Goal: Information Seeking & Learning: Learn about a topic

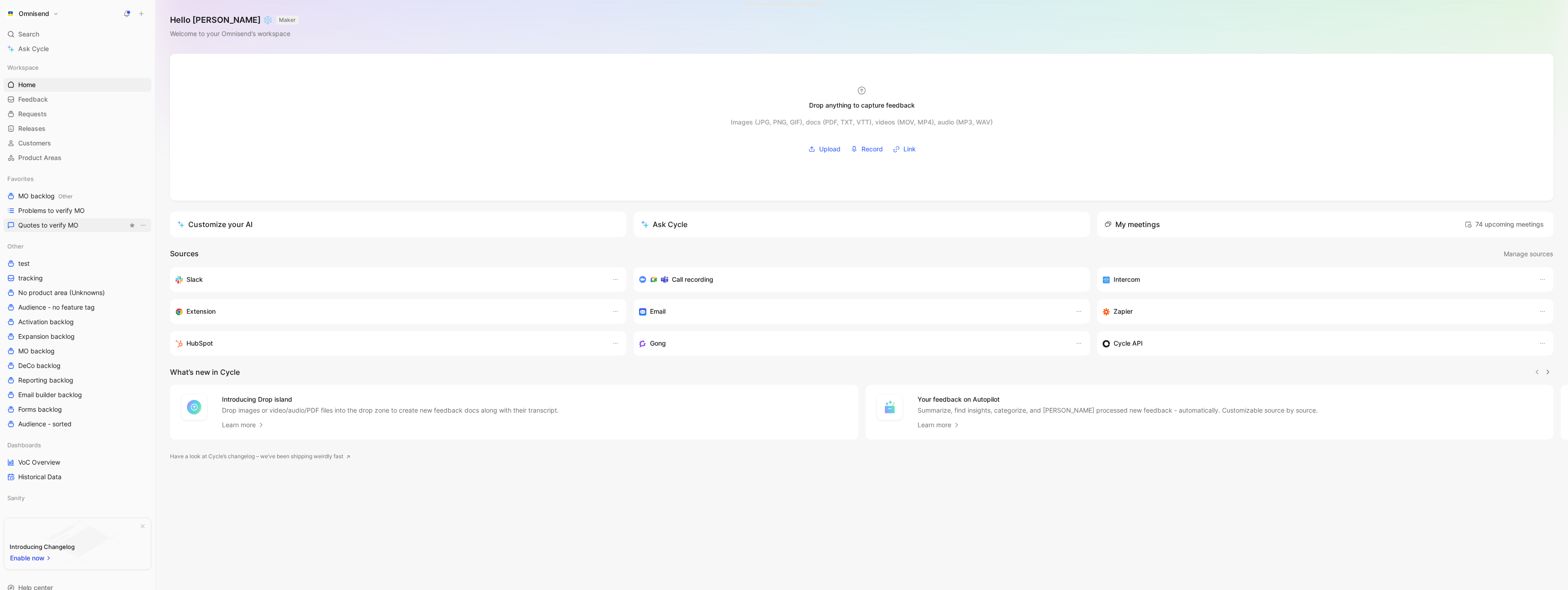
click at [70, 225] on span "Quotes to verify MO" at bounding box center [48, 225] width 60 height 9
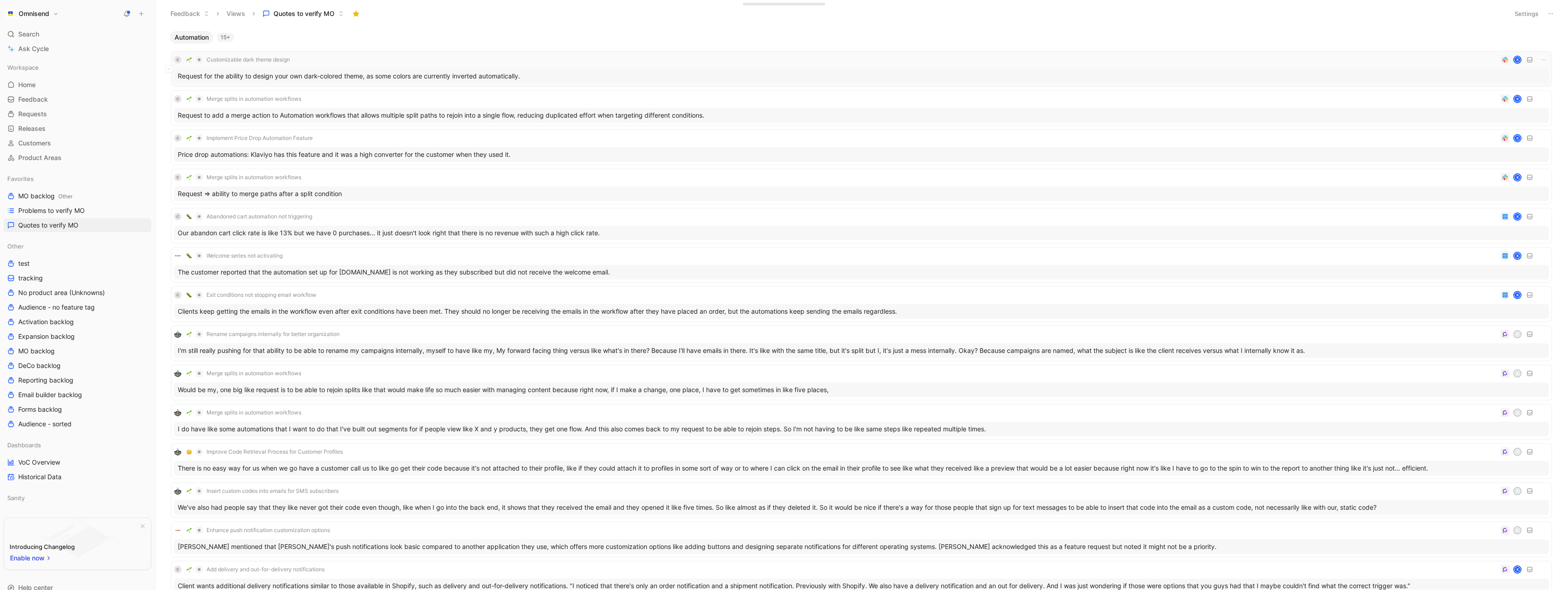
click at [326, 61] on div "C Customizable dark theme design K" at bounding box center [861, 60] width 1374 height 11
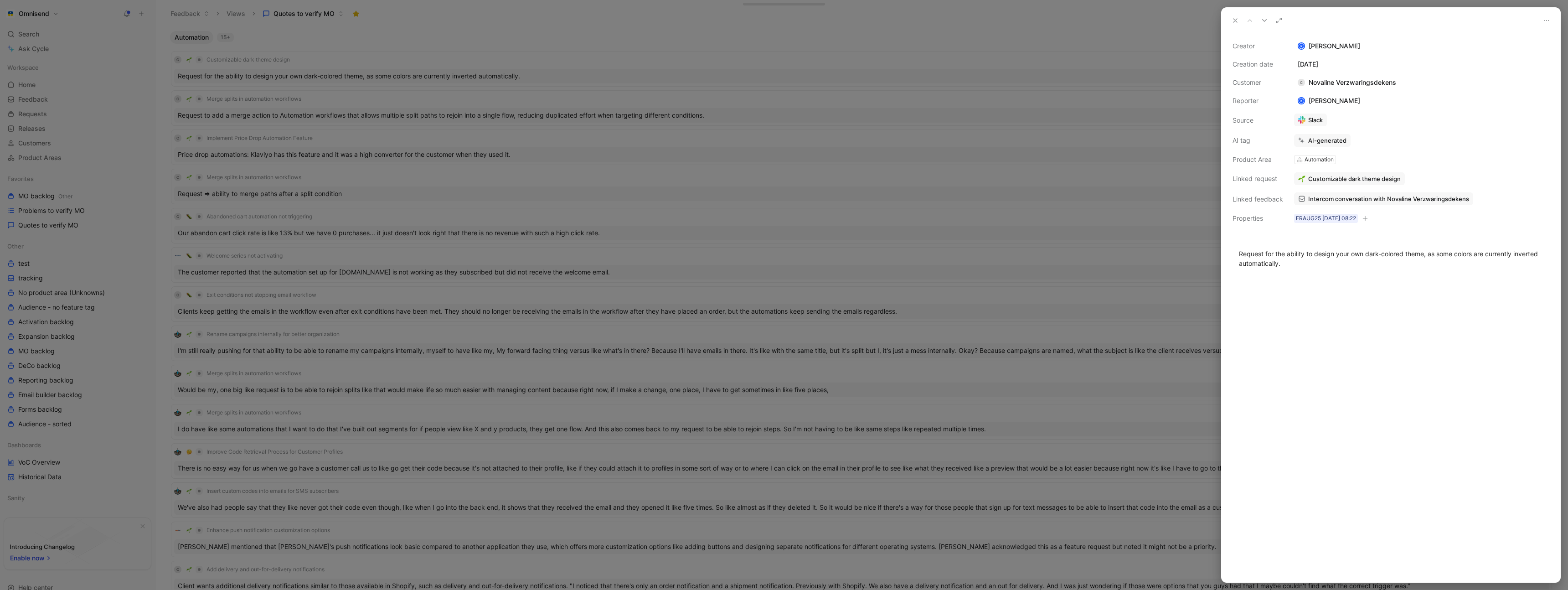
click at [1351, 159] on div "Creator K [PERSON_NAME] Creation date [DATE] Customer C Novaline Verzwaringsdek…" at bounding box center [1391, 132] width 317 height 183
click at [1280, 160] on div "Product Area" at bounding box center [1258, 160] width 51 height 11
click at [1314, 163] on button "Open" at bounding box center [1312, 160] width 33 height 13
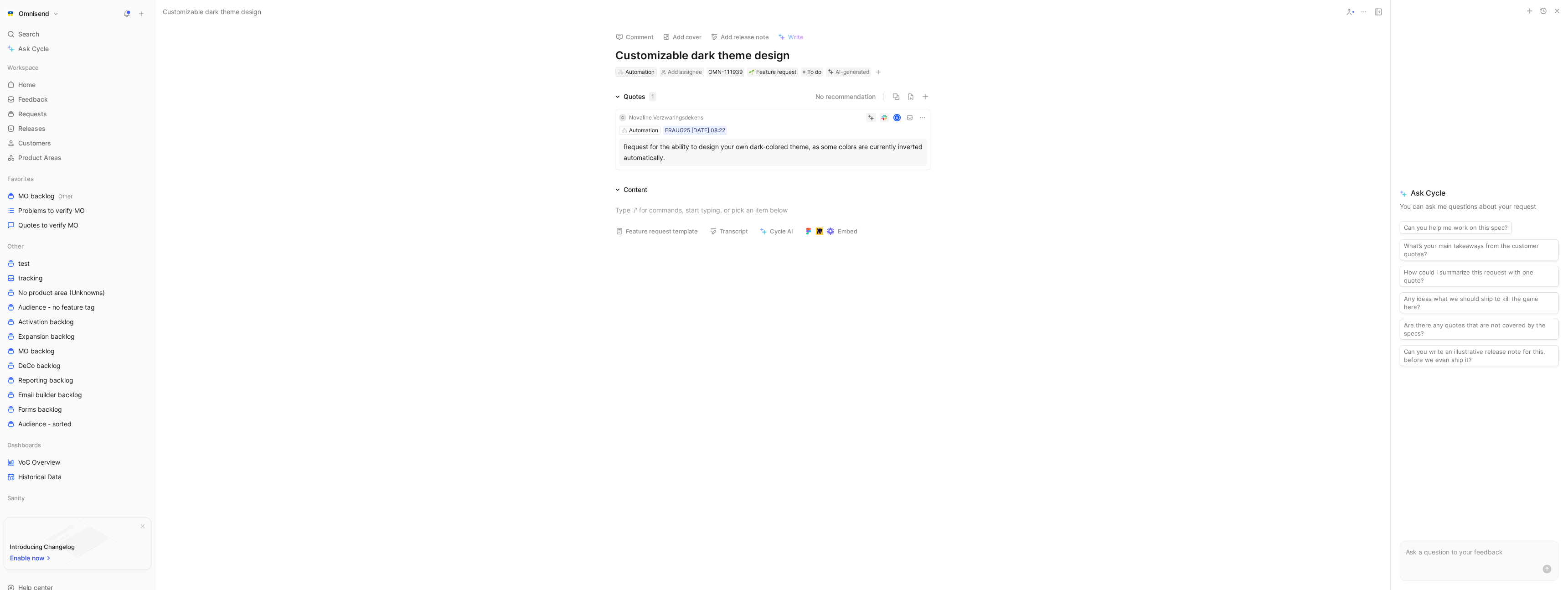
click at [638, 72] on div "Automation" at bounding box center [640, 72] width 29 height 9
type input "em"
click at [643, 109] on span "ail builder" at bounding box center [643, 106] width 29 height 8
click at [570, 134] on div "Quotes 1 No recommendation C Novaline Verzwaringsdekens K Automation FRAUG25 [D…" at bounding box center [772, 132] width 1235 height 82
click at [639, 131] on div "Automation" at bounding box center [643, 130] width 29 height 9
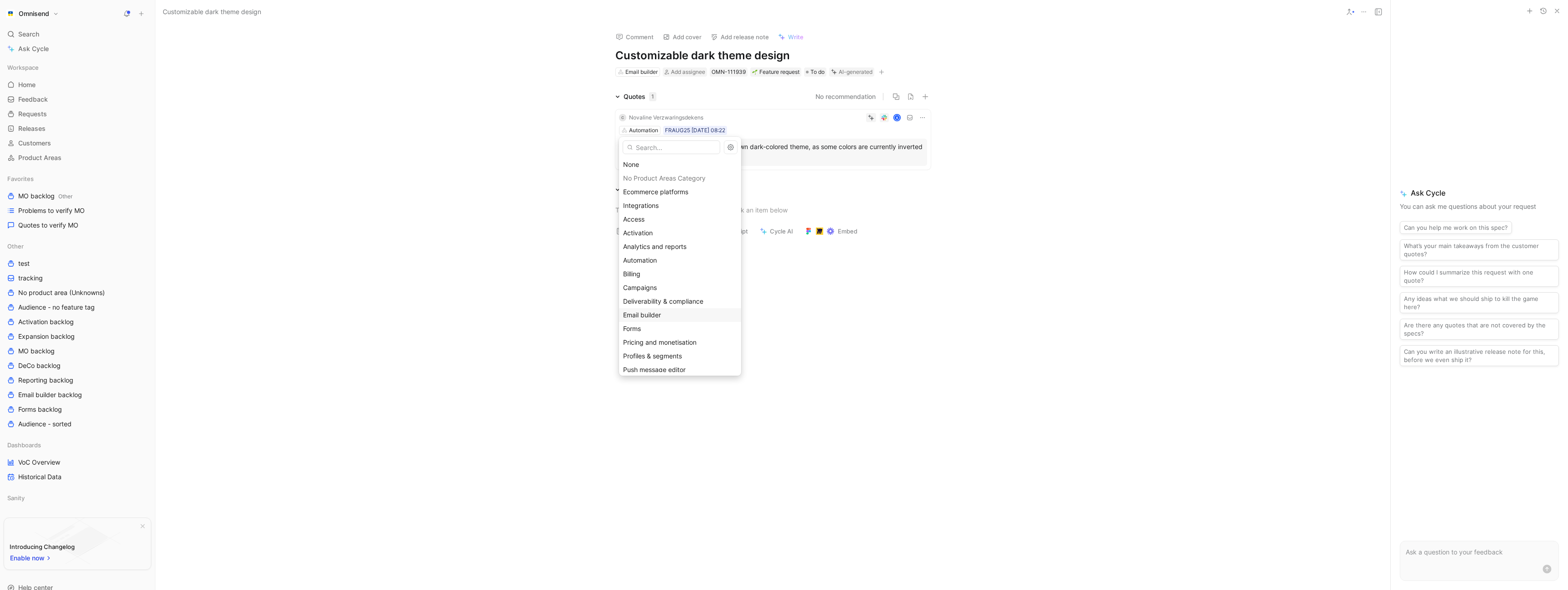
click at [671, 313] on div "Email builder" at bounding box center [680, 315] width 114 height 11
click at [536, 202] on div at bounding box center [772, 210] width 1235 height 30
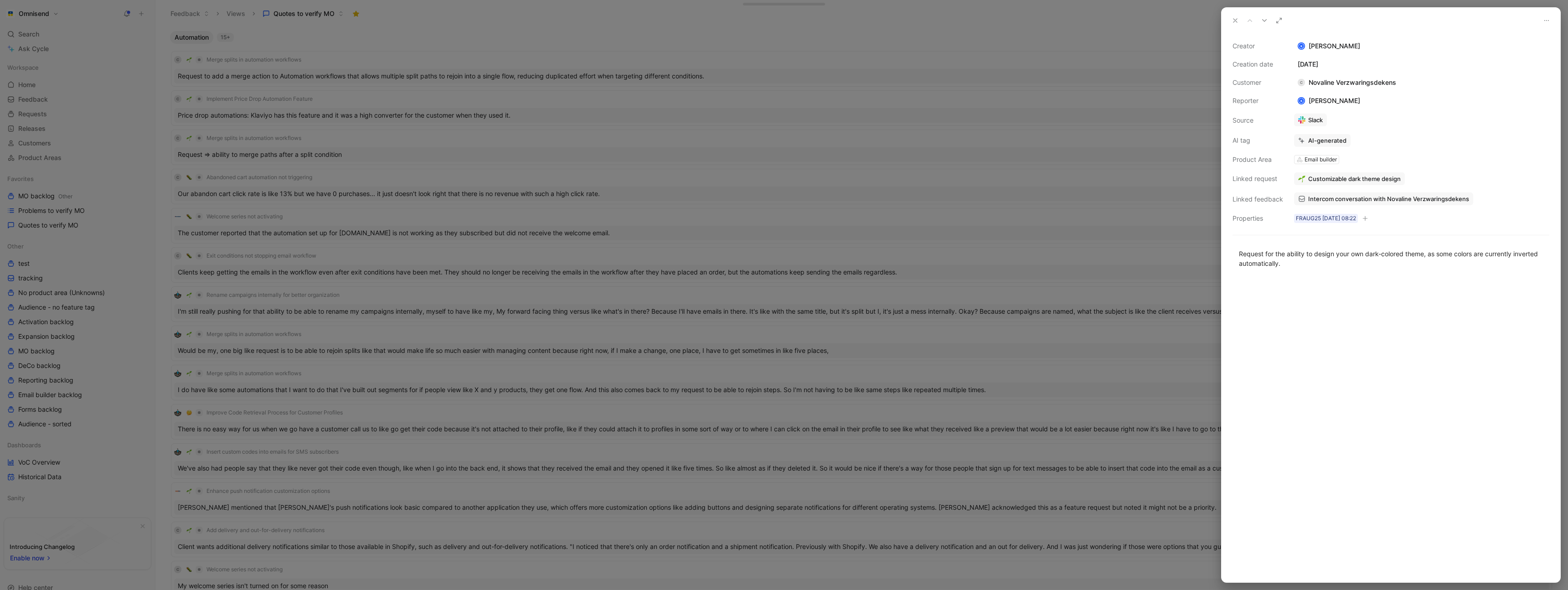
click at [1353, 177] on span "Customizable dark theme design" at bounding box center [1354, 178] width 93 height 8
click at [1376, 180] on span "Customizable dark theme design" at bounding box center [1354, 178] width 93 height 8
click at [1424, 200] on span "Intercom conversation with Novaline Verzwaringsdekens" at bounding box center [1388, 198] width 161 height 8
click at [1312, 158] on button "Open" at bounding box center [1312, 160] width 33 height 13
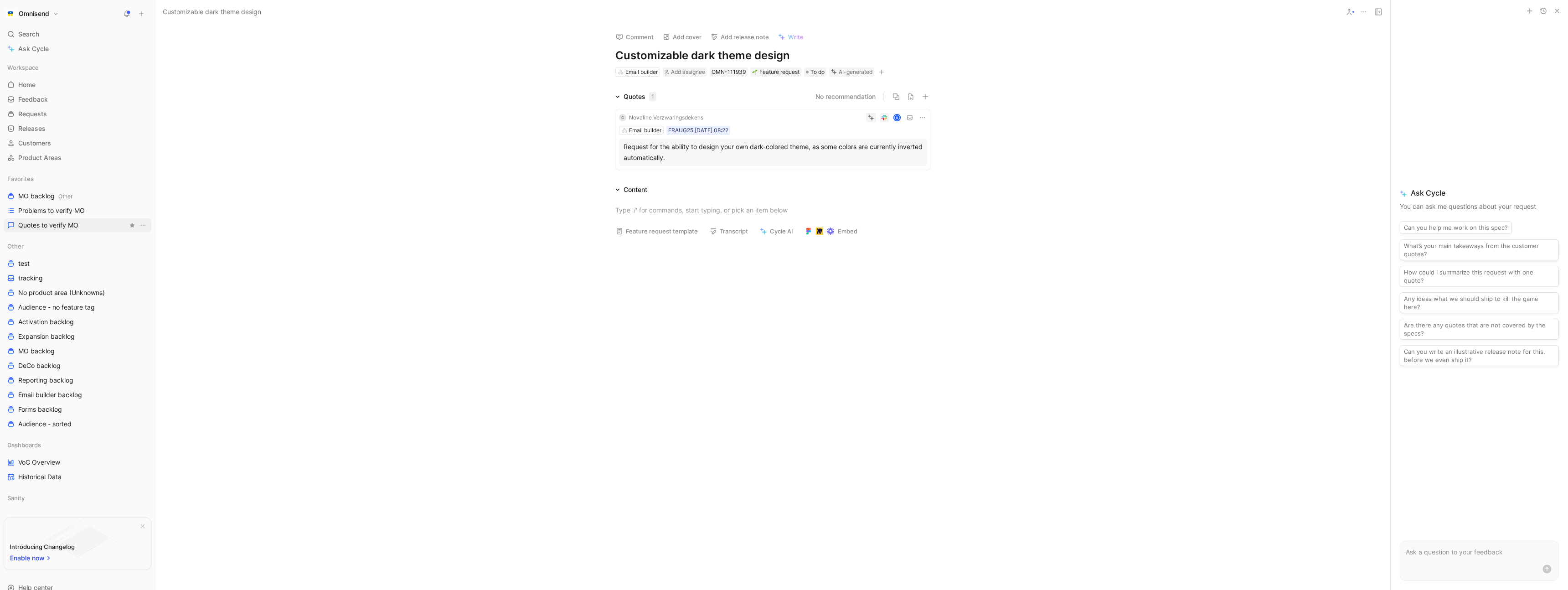
click at [65, 228] on span "Quotes to verify MO" at bounding box center [48, 225] width 60 height 9
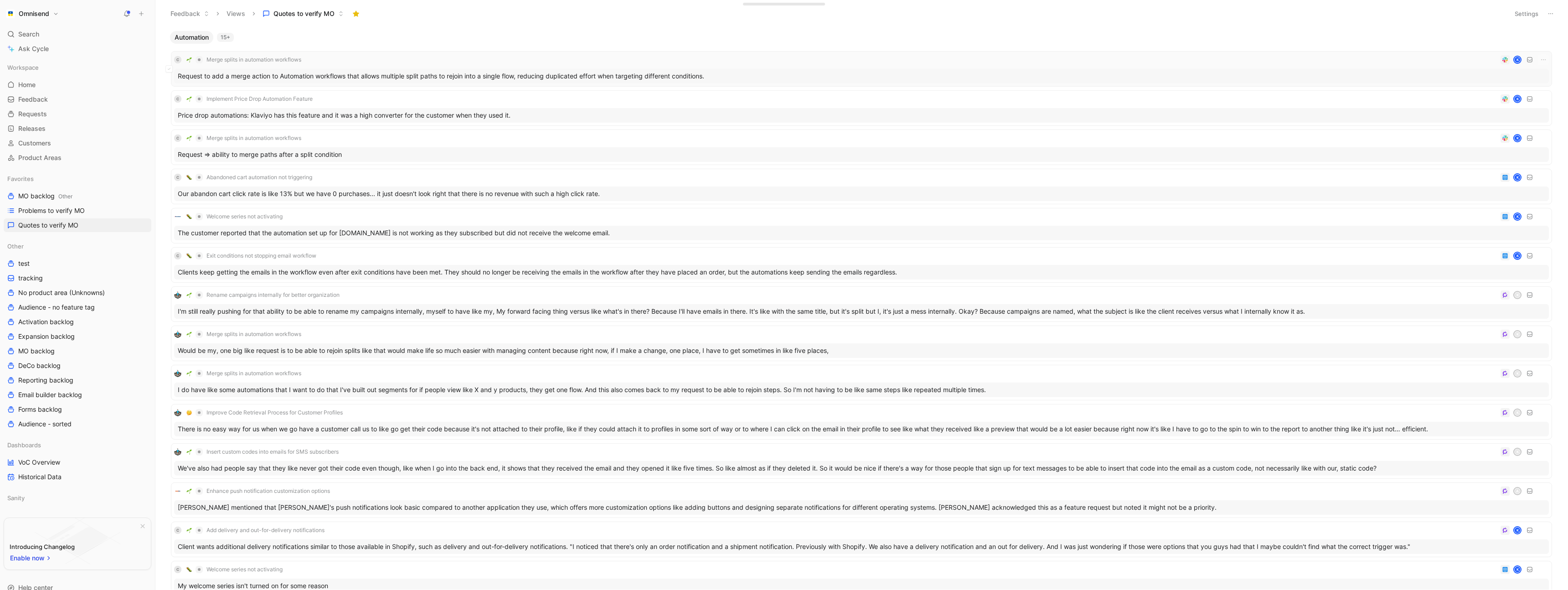
click at [365, 61] on div "C Merge splits in automation workflows K" at bounding box center [861, 60] width 1374 height 11
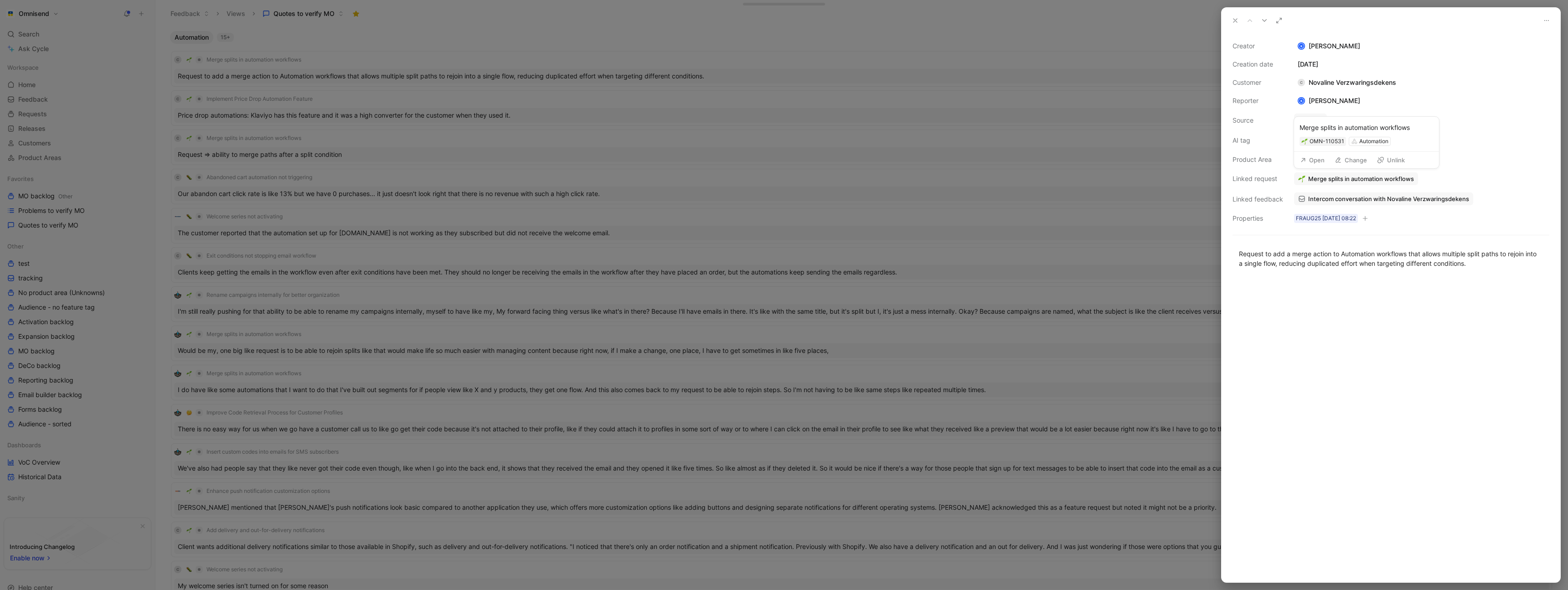
click at [1320, 161] on button "Open" at bounding box center [1312, 160] width 33 height 13
click at [1306, 125] on button "Verify" at bounding box center [1304, 124] width 32 height 13
click at [451, 41] on div at bounding box center [784, 295] width 1568 height 590
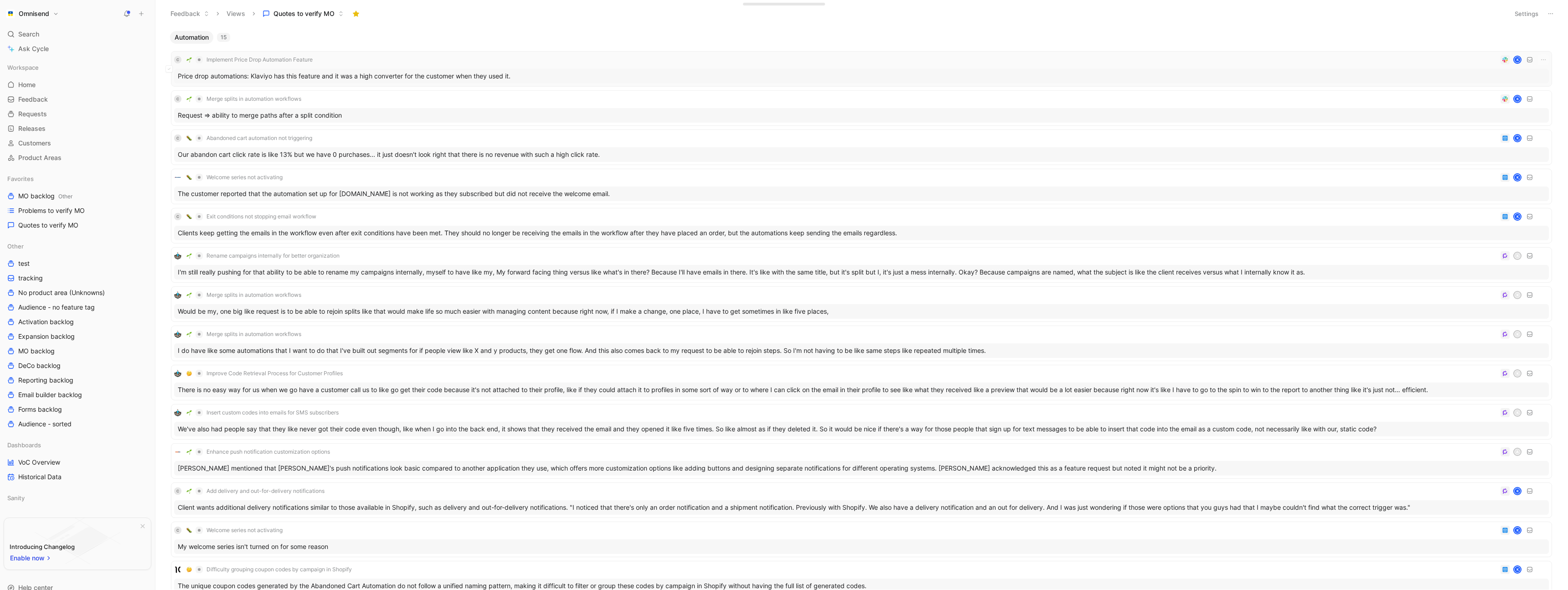
click at [450, 59] on div "C Implement Price Drop Automation Feature K" at bounding box center [861, 60] width 1374 height 11
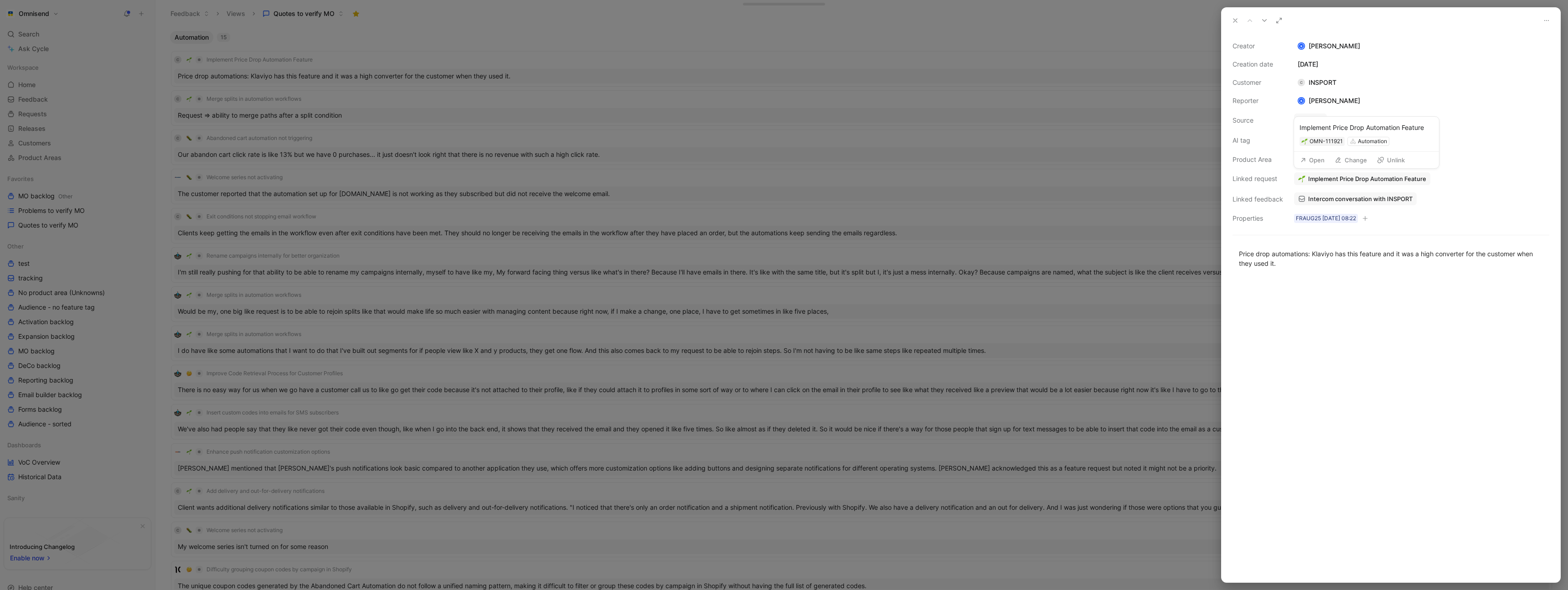
click at [1311, 160] on button "Open" at bounding box center [1312, 160] width 33 height 13
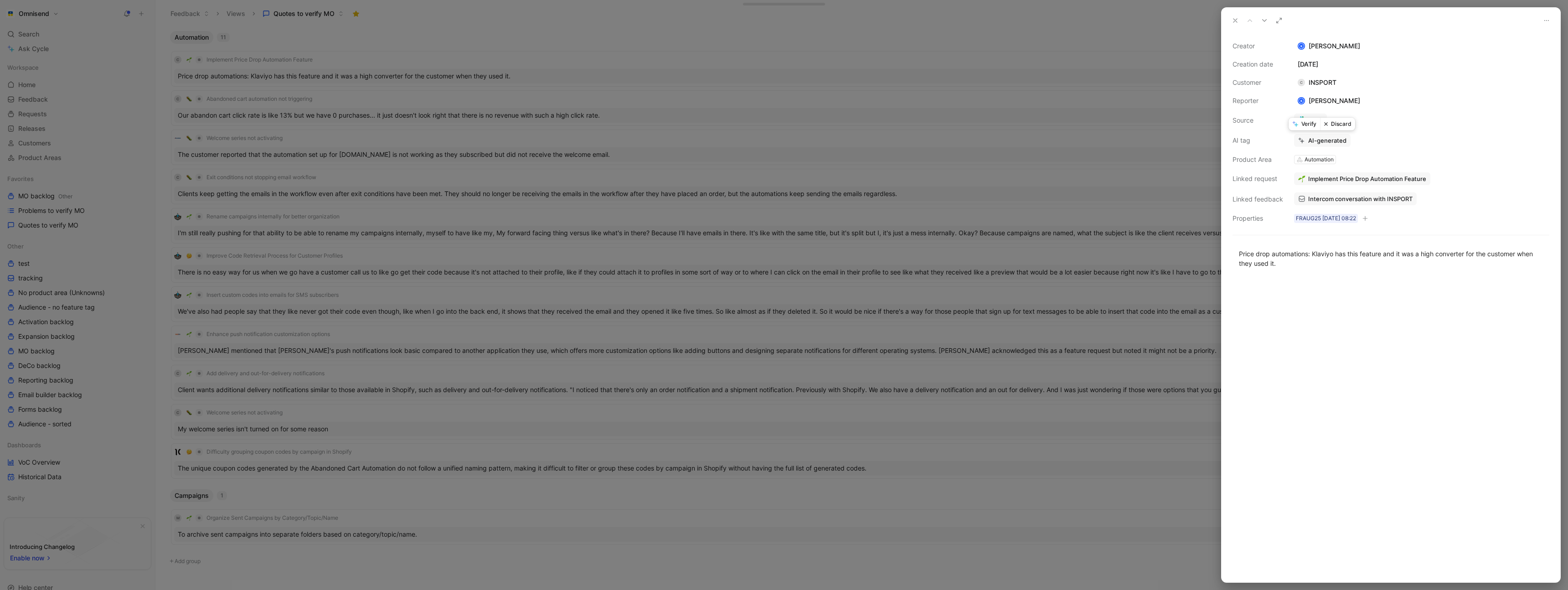
click at [1311, 126] on button "Verify" at bounding box center [1304, 124] width 32 height 13
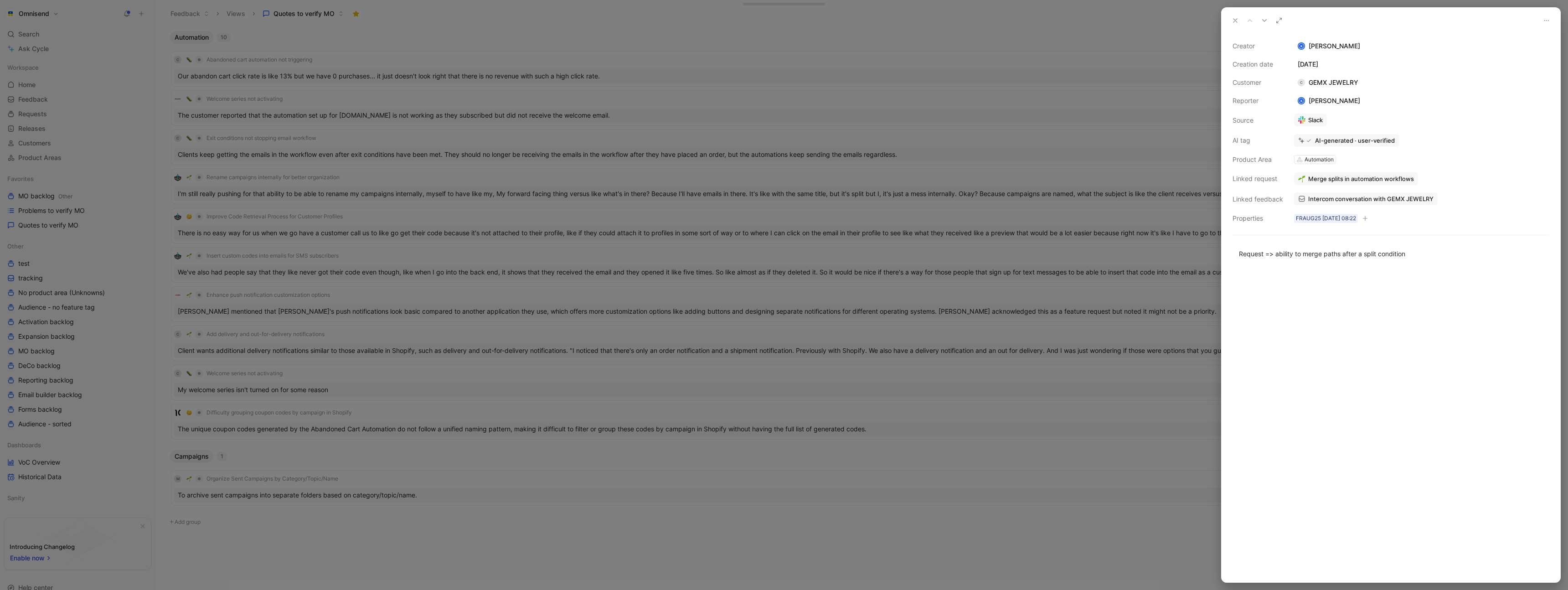
click at [583, 21] on div at bounding box center [784, 295] width 1568 height 590
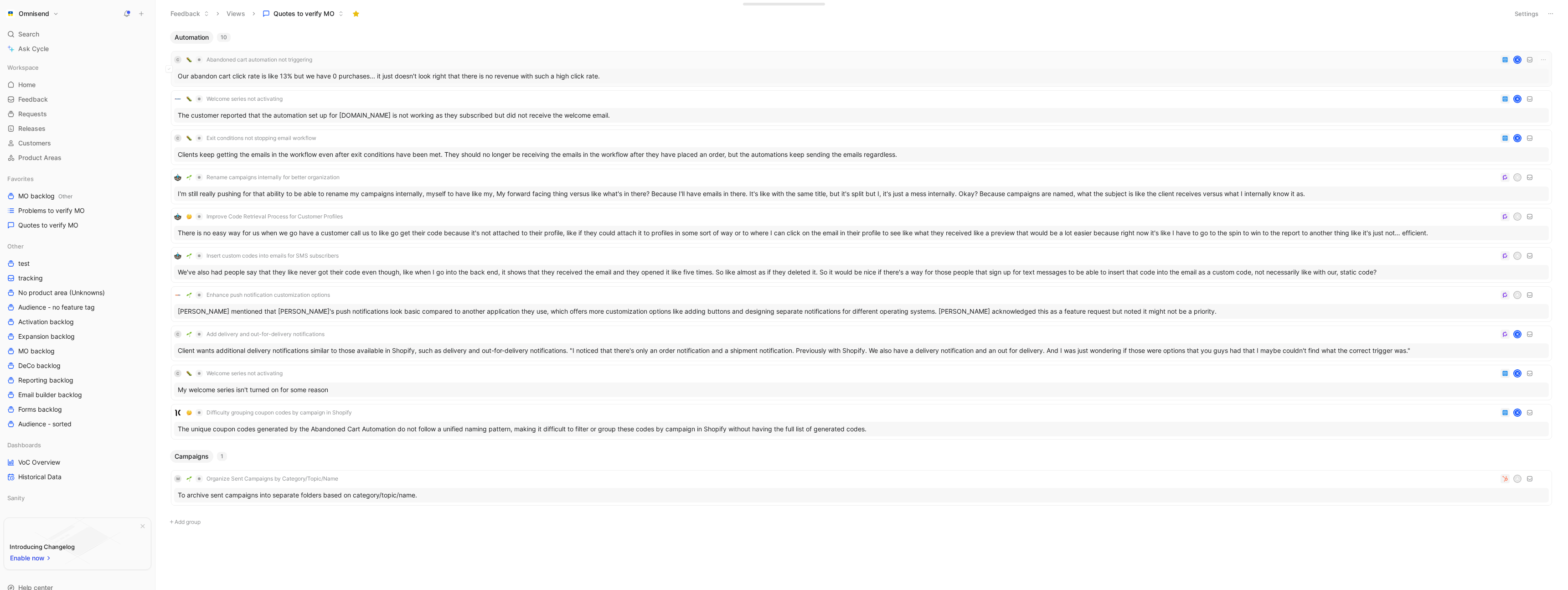
click at [502, 63] on div "C Abandoned cart automation not triggering K" at bounding box center [861, 60] width 1374 height 11
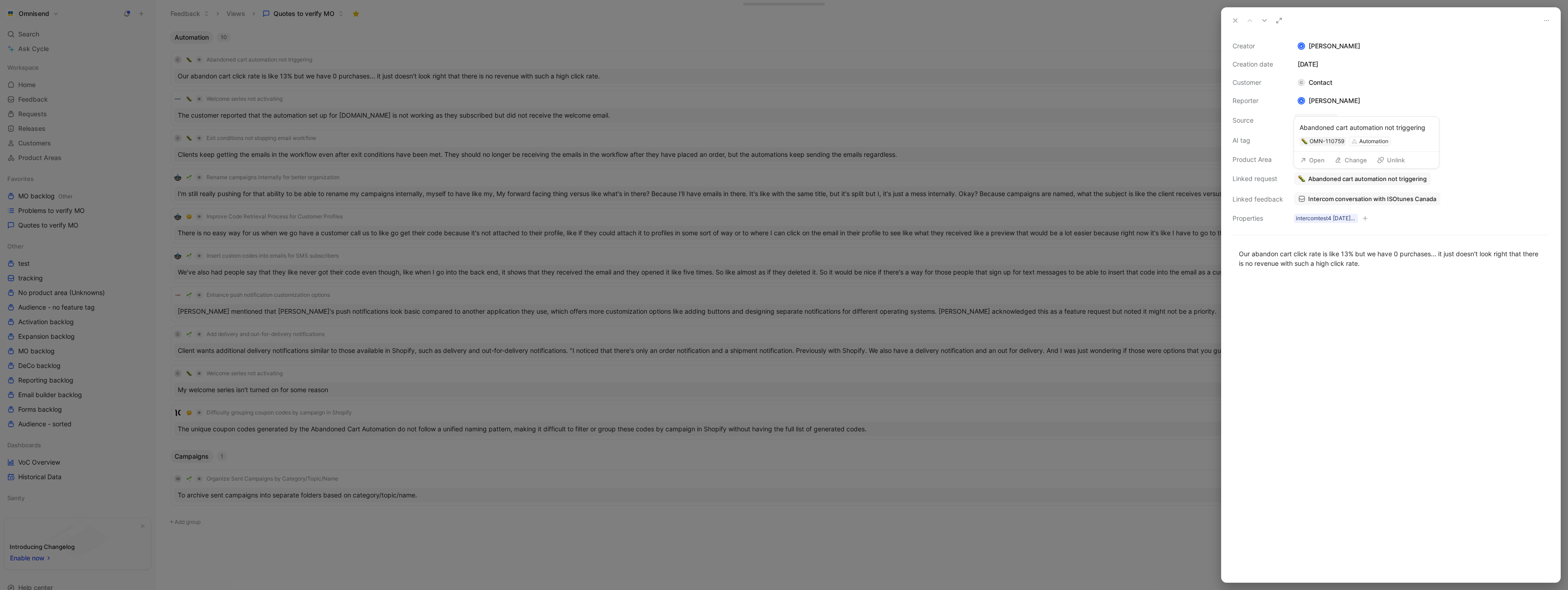
click at [1317, 162] on button "Open" at bounding box center [1312, 160] width 33 height 13
click at [1300, 122] on button "Verify" at bounding box center [1304, 124] width 32 height 13
click at [415, 48] on div at bounding box center [784, 295] width 1568 height 590
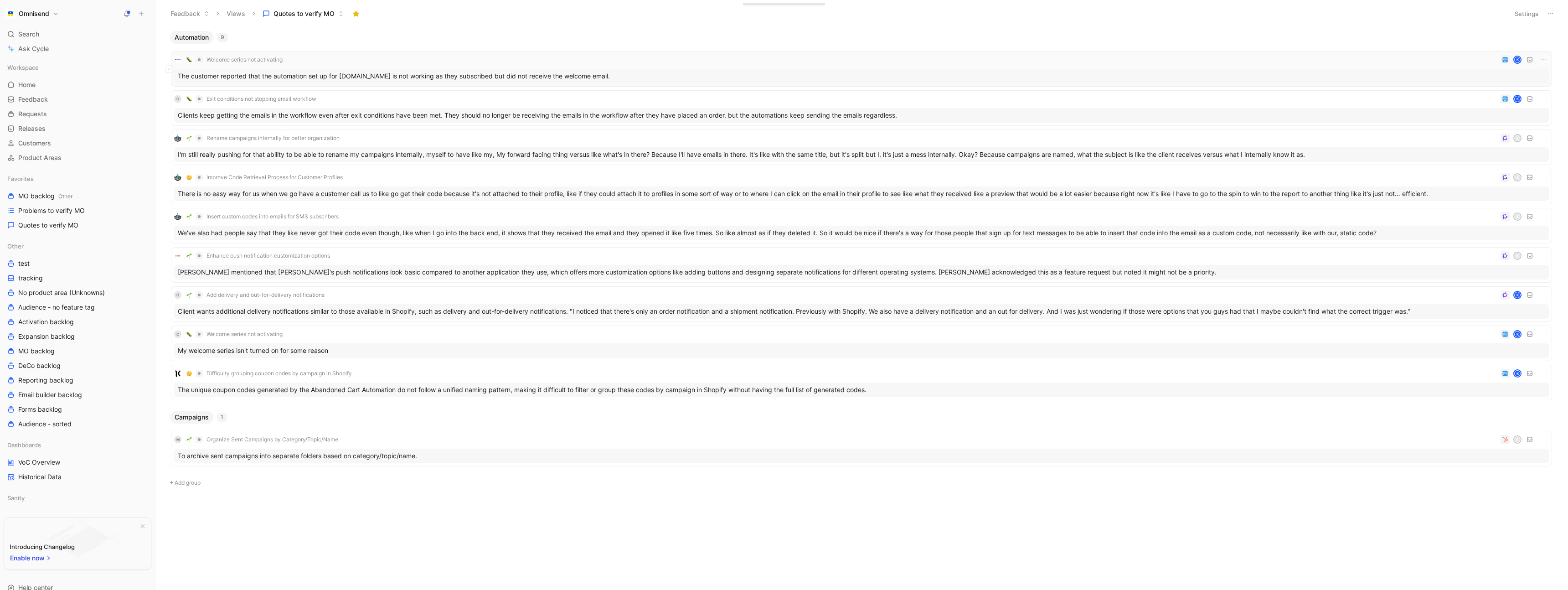
click at [396, 62] on div "Welcome series not activating K" at bounding box center [861, 60] width 1374 height 11
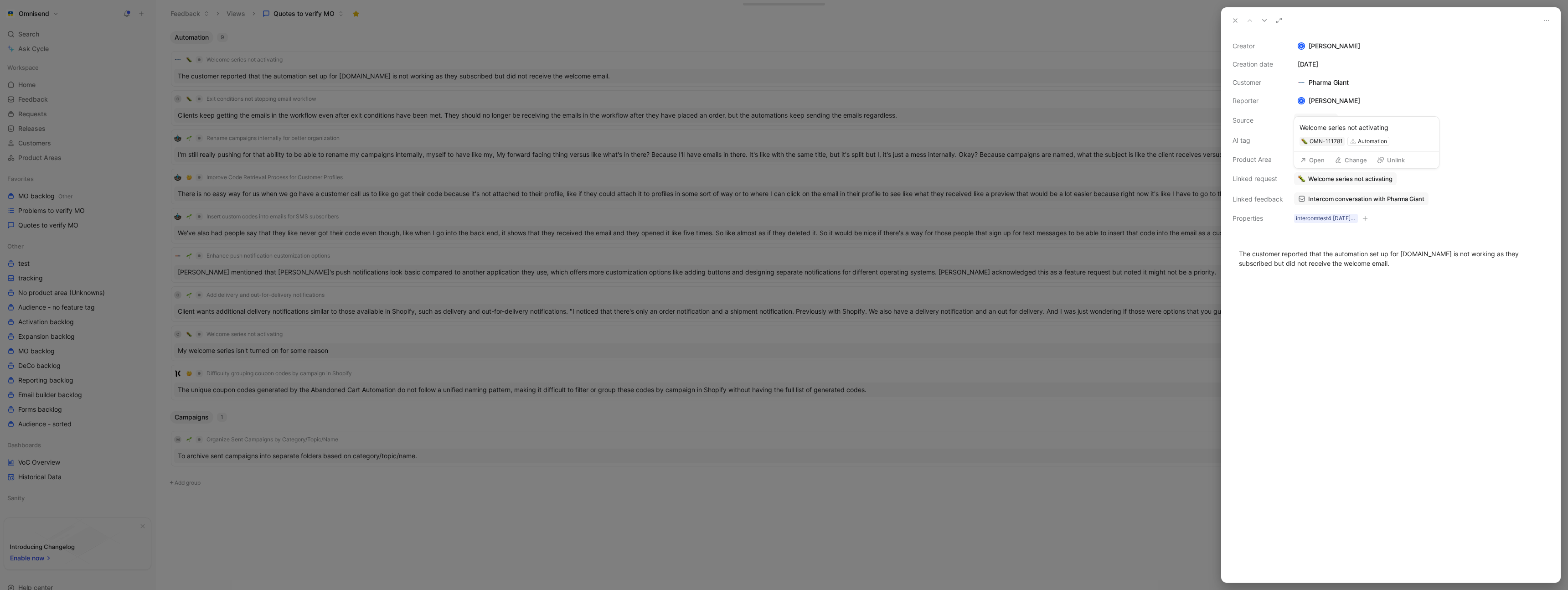
click at [1317, 161] on button "Open" at bounding box center [1312, 160] width 33 height 13
click at [1304, 121] on button "Verify" at bounding box center [1304, 124] width 32 height 13
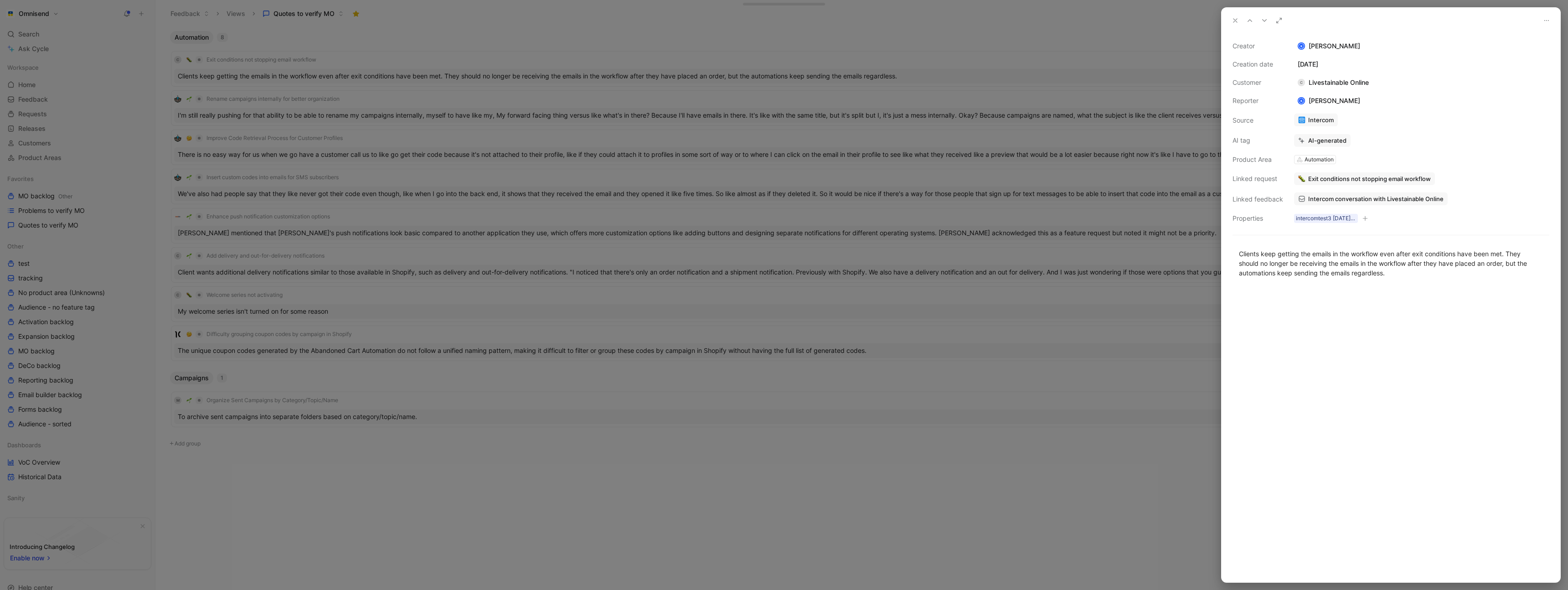
click at [422, 41] on div at bounding box center [784, 295] width 1568 height 590
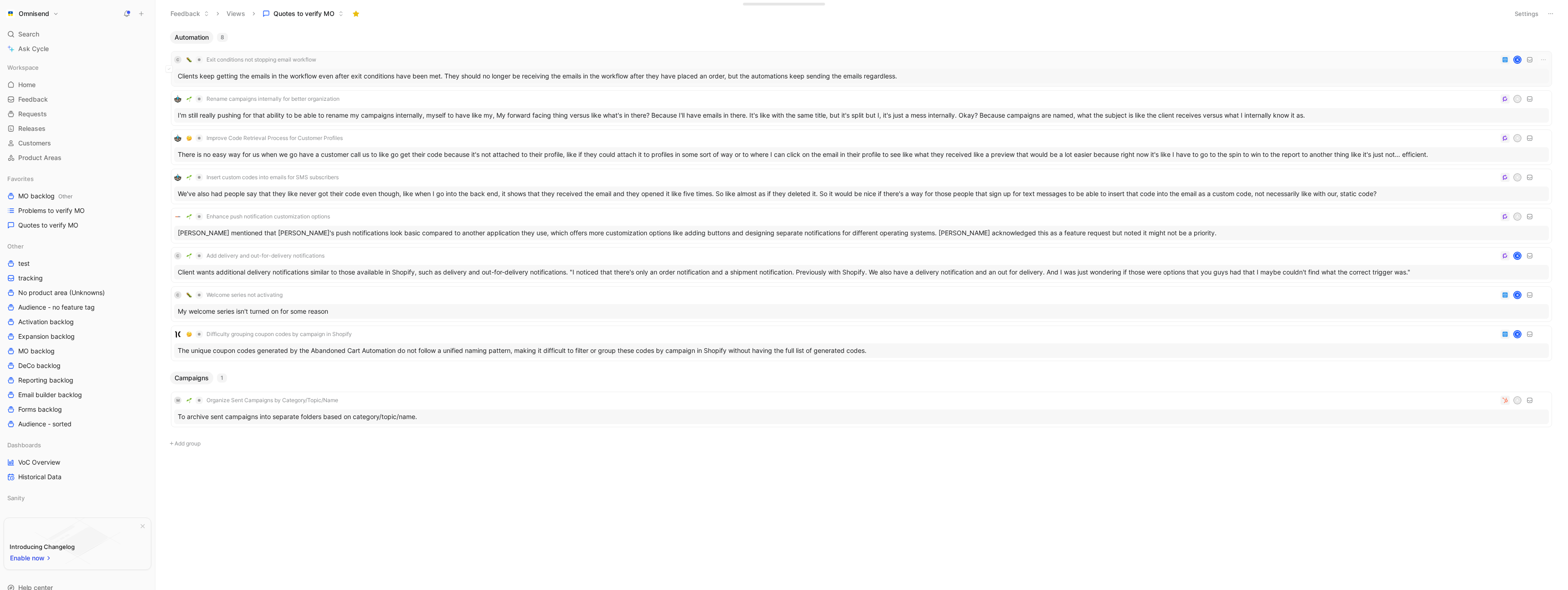
click at [384, 54] on div "C Exit conditions not stopping email workflow K" at bounding box center [861, 60] width 1374 height 11
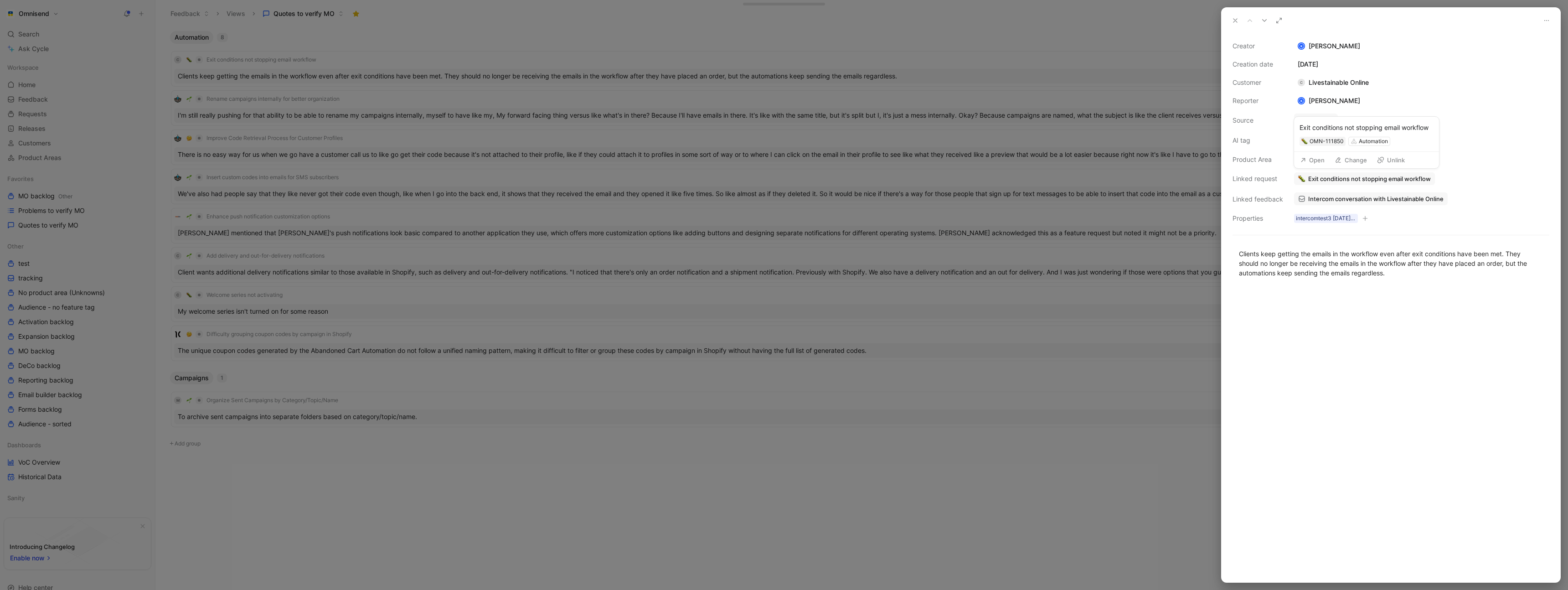
click at [1317, 161] on button "Open" at bounding box center [1312, 160] width 33 height 13
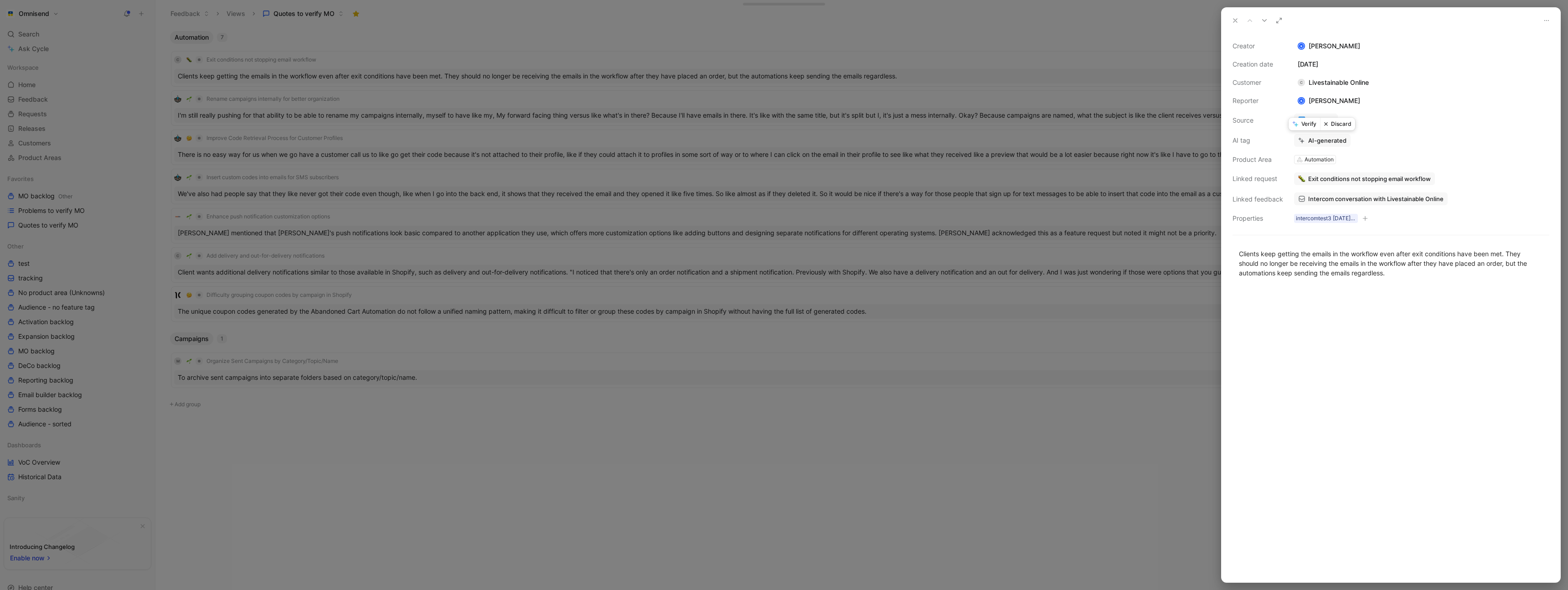
click at [1311, 126] on button "Verify" at bounding box center [1304, 124] width 32 height 13
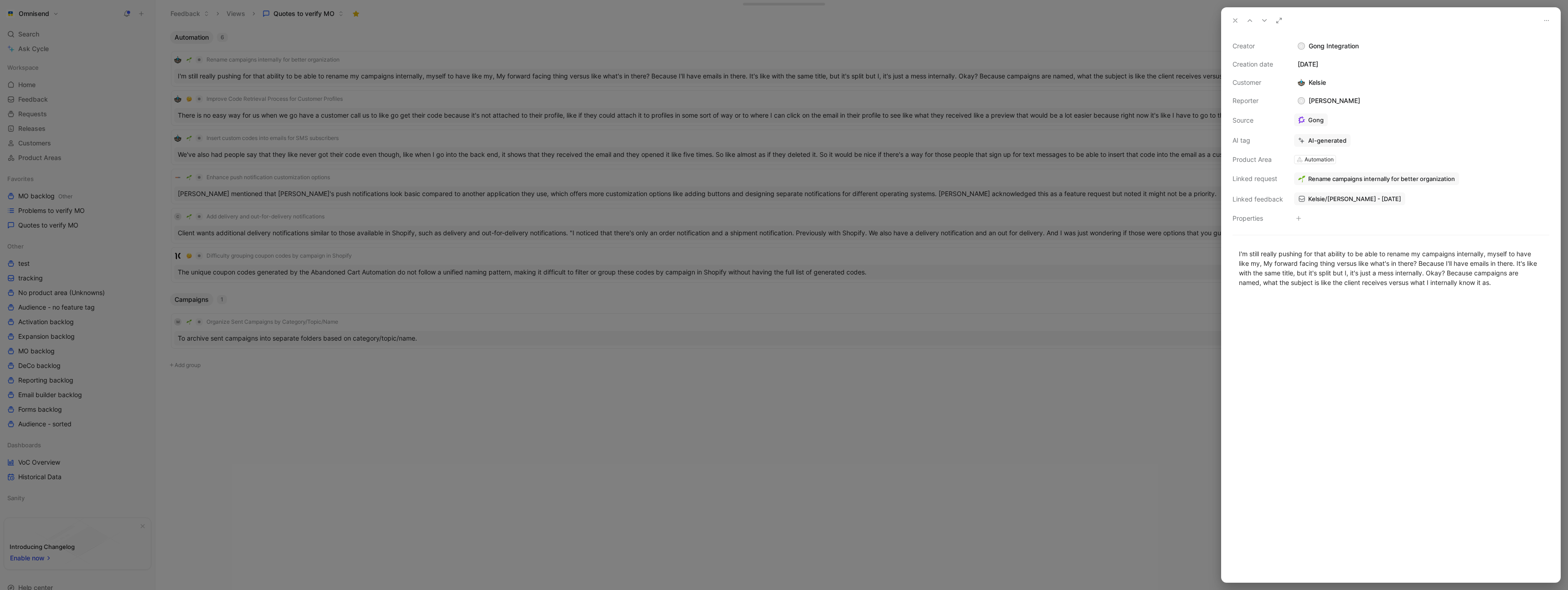
click at [404, 44] on div at bounding box center [784, 295] width 1568 height 590
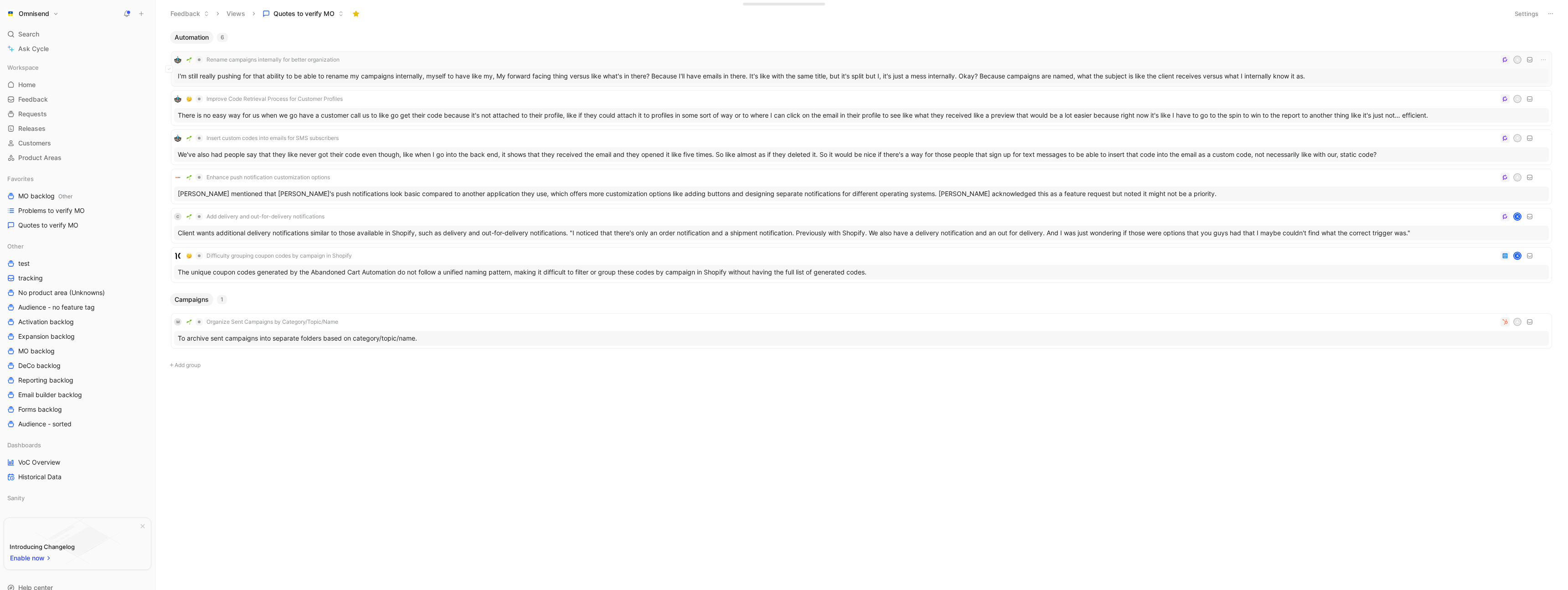
click at [411, 54] on div "Rename campaigns internally for better organization K" at bounding box center [861, 60] width 1374 height 11
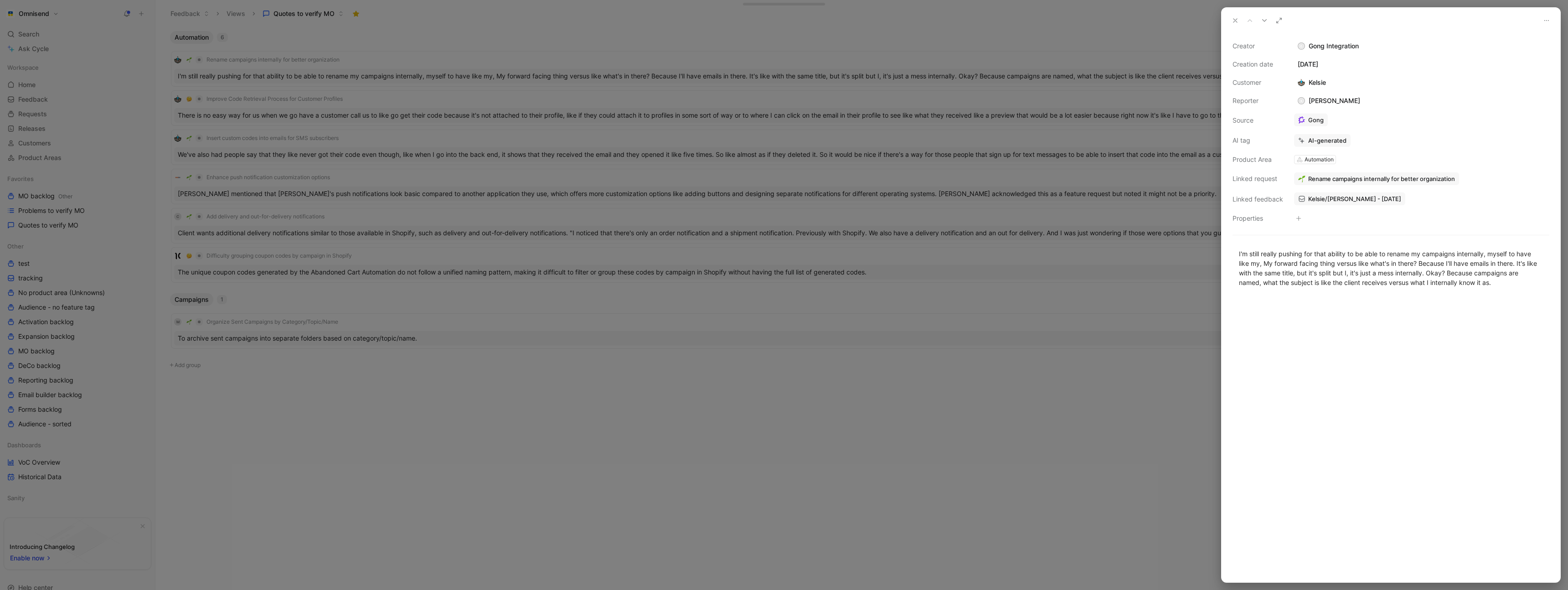
click at [420, 37] on div at bounding box center [784, 295] width 1568 height 590
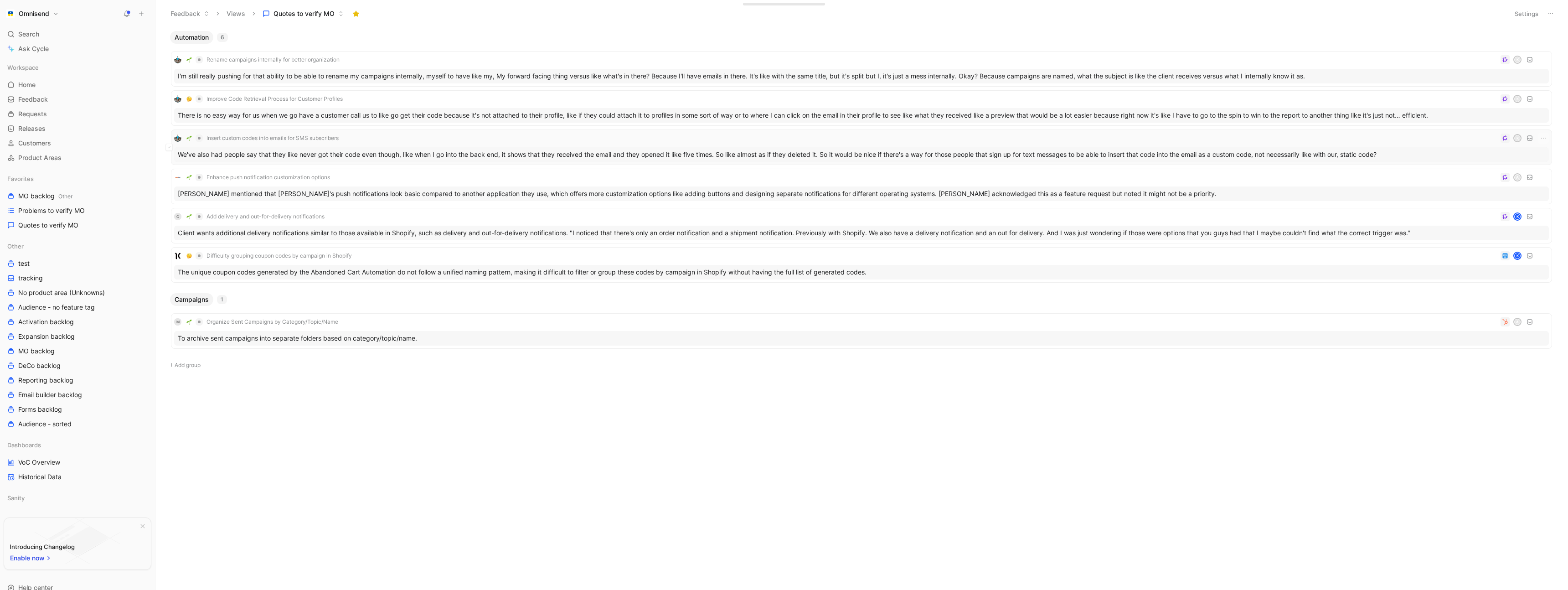
click at [416, 135] on div "Insert custom codes into emails for SMS subscribers K" at bounding box center [861, 138] width 1374 height 11
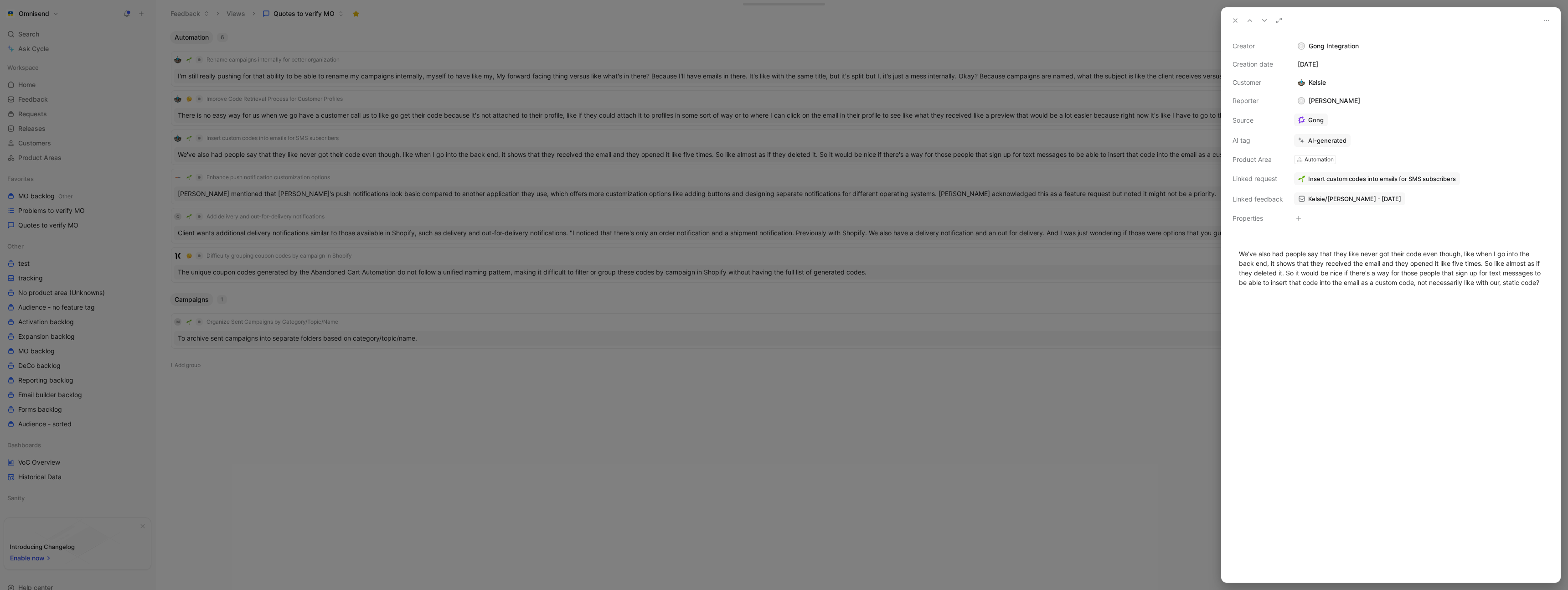
click at [422, 135] on div at bounding box center [784, 295] width 1568 height 590
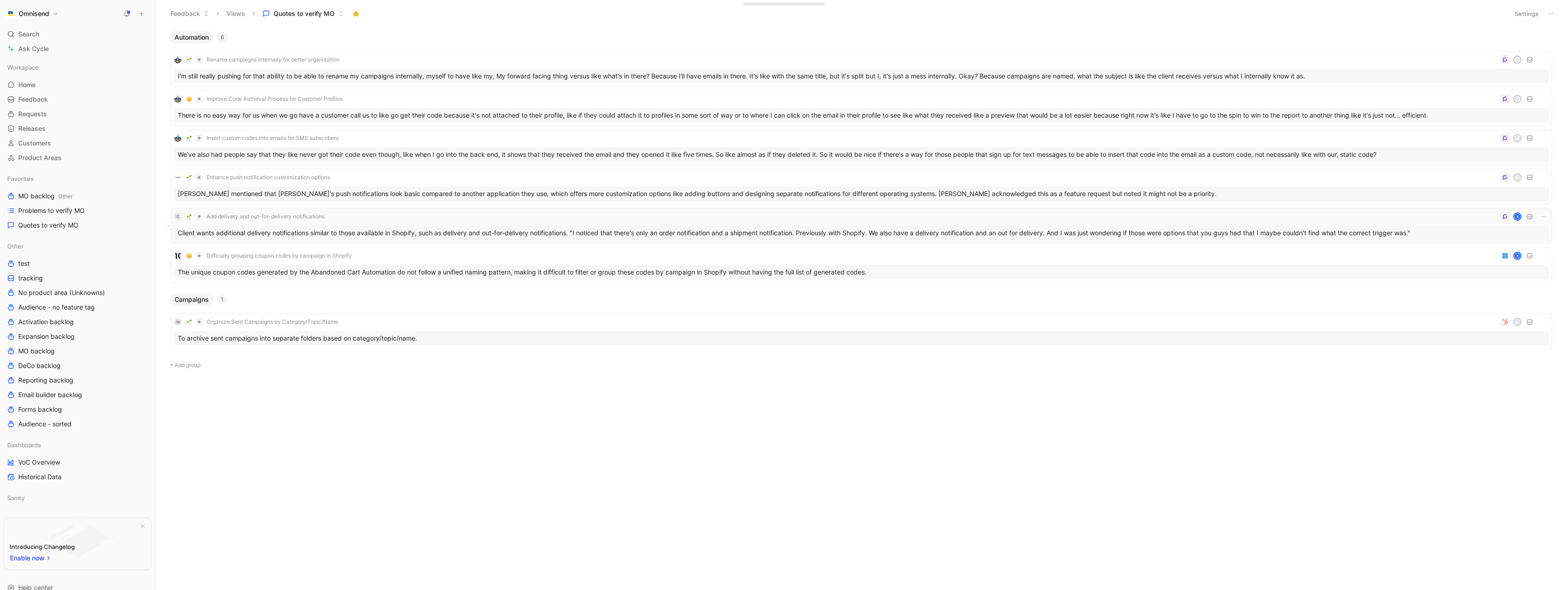
click at [423, 214] on div "C Add delivery and out-for-delivery notifications K" at bounding box center [861, 217] width 1374 height 11
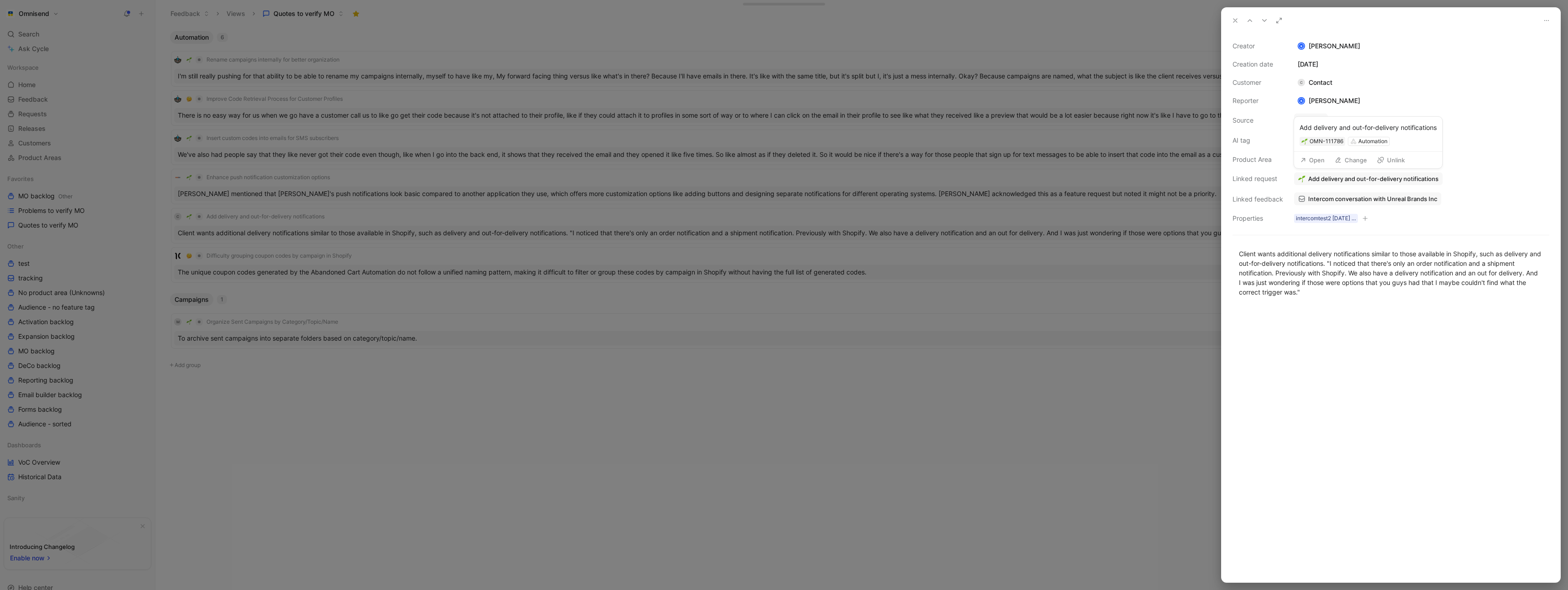
click at [1320, 161] on button "Open" at bounding box center [1312, 160] width 33 height 13
click at [1306, 124] on button "Verify" at bounding box center [1304, 124] width 32 height 13
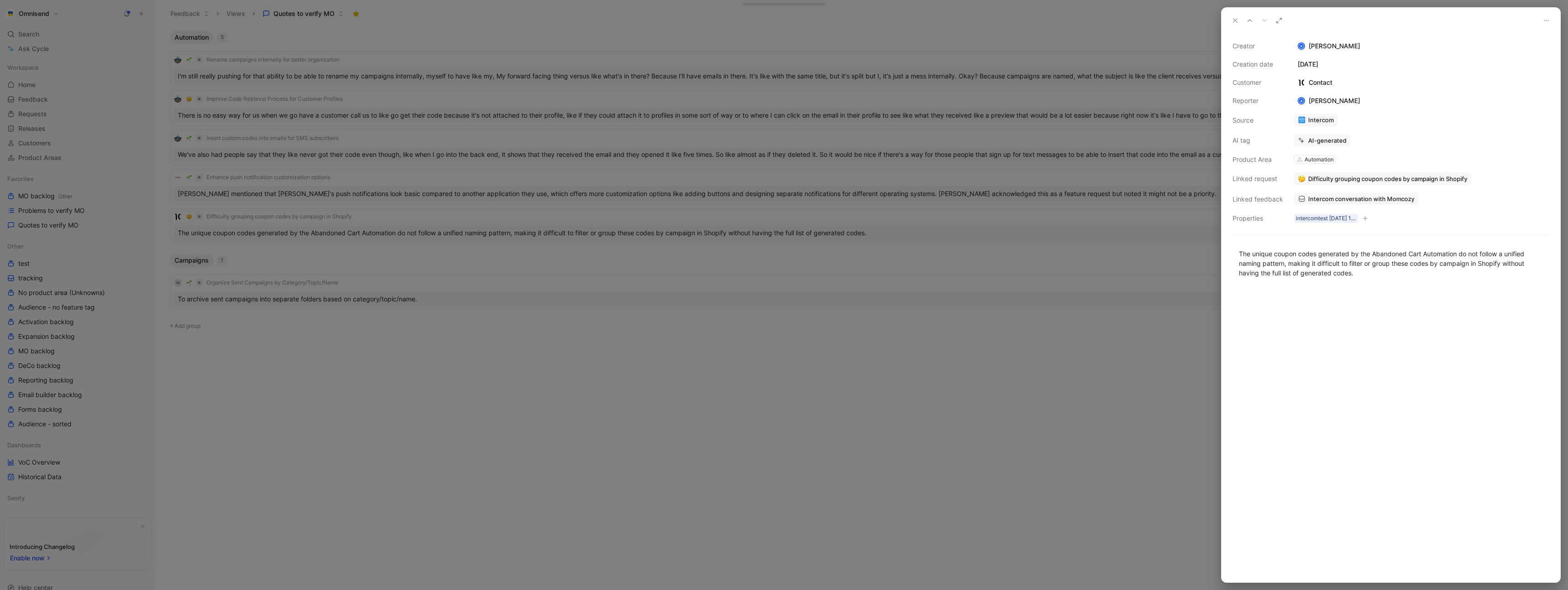
click at [576, 371] on div at bounding box center [784, 295] width 1568 height 590
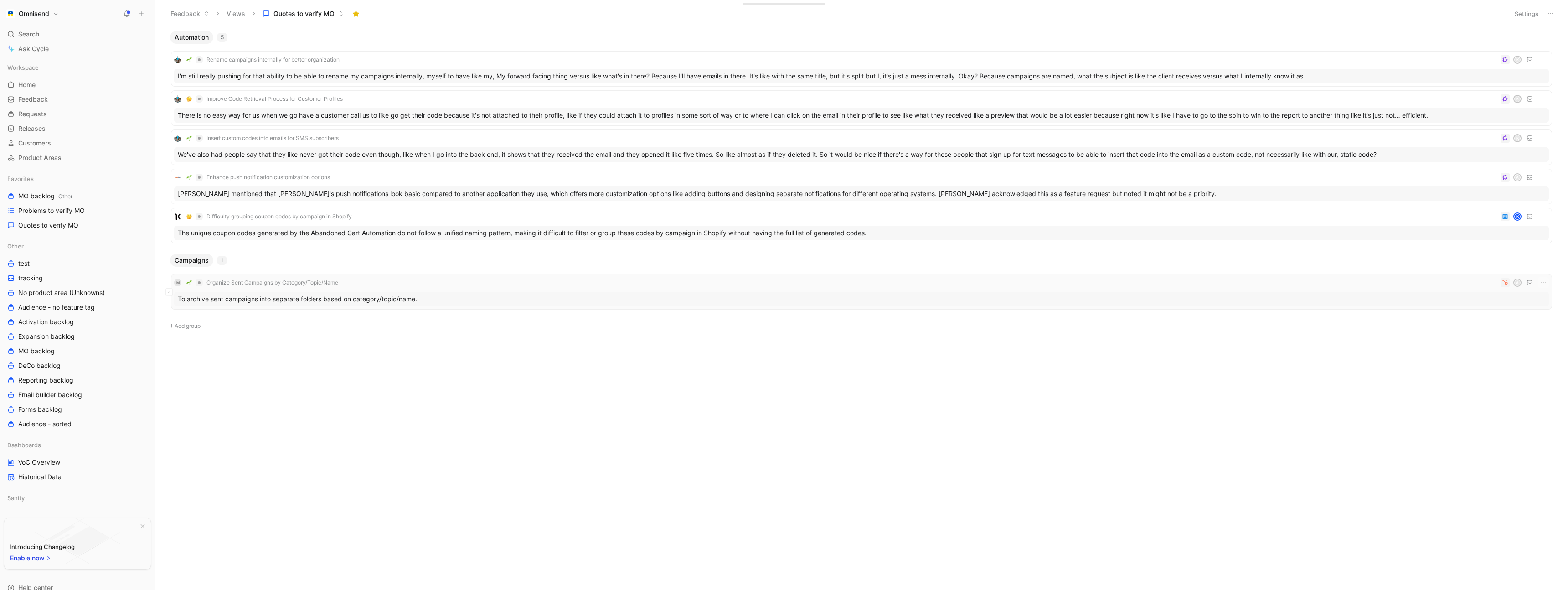
click at [427, 283] on div "M Organize Sent Campaigns by Category/Topic/Name A" at bounding box center [861, 283] width 1374 height 11
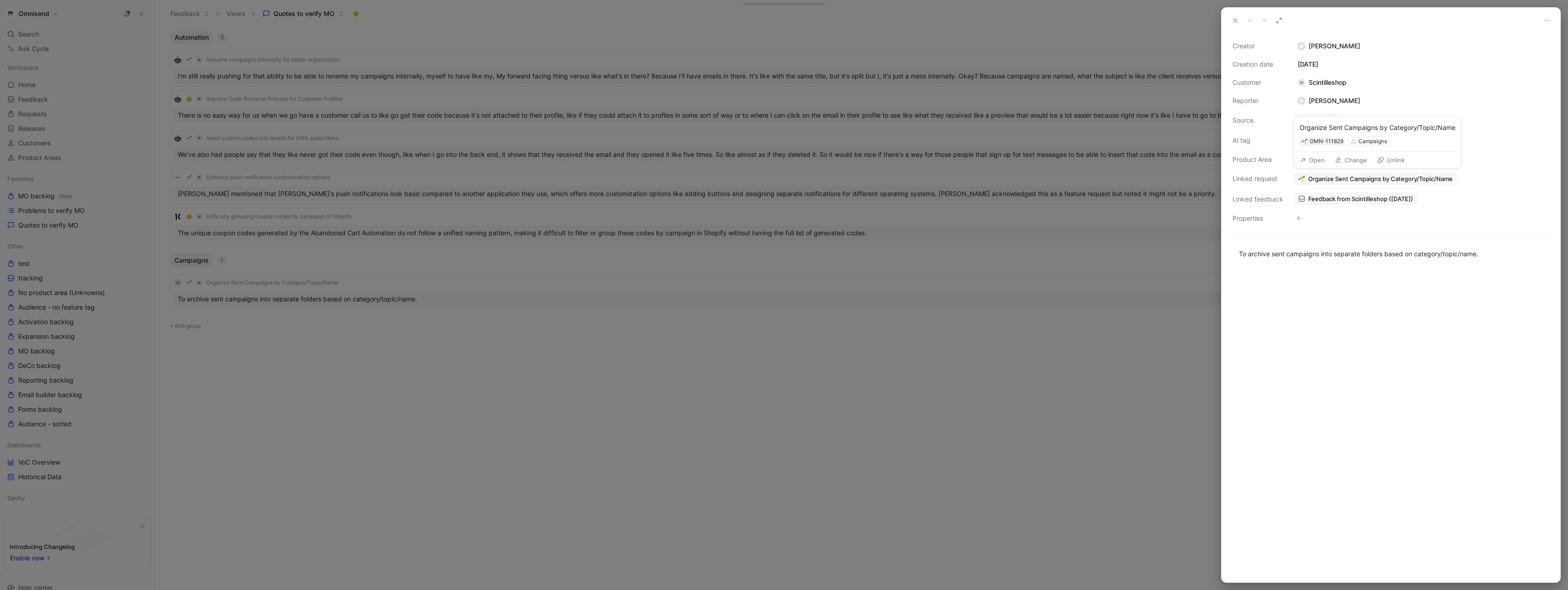
click at [1311, 160] on button "Open" at bounding box center [1312, 160] width 33 height 13
click at [1306, 123] on button "Verify" at bounding box center [1304, 124] width 32 height 13
click at [514, 364] on div at bounding box center [784, 295] width 1568 height 590
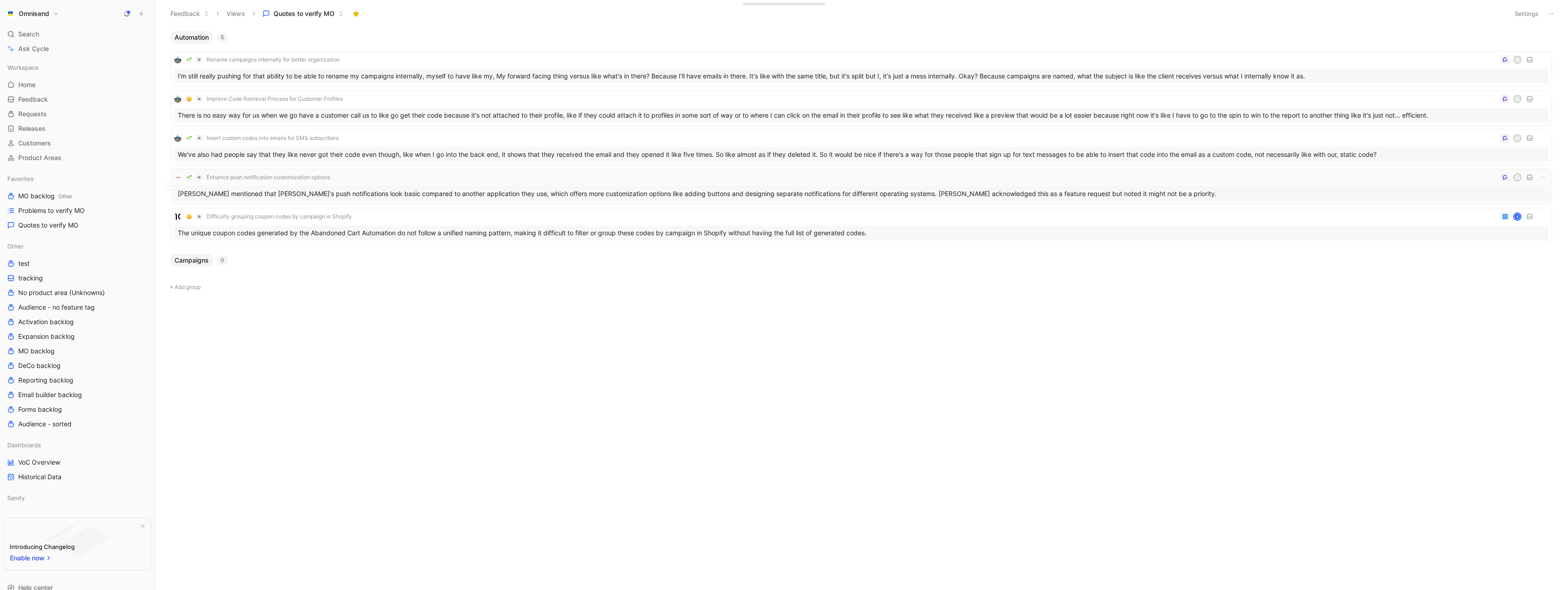
click at [427, 177] on div "Enhance push notification customization options A" at bounding box center [861, 177] width 1374 height 11
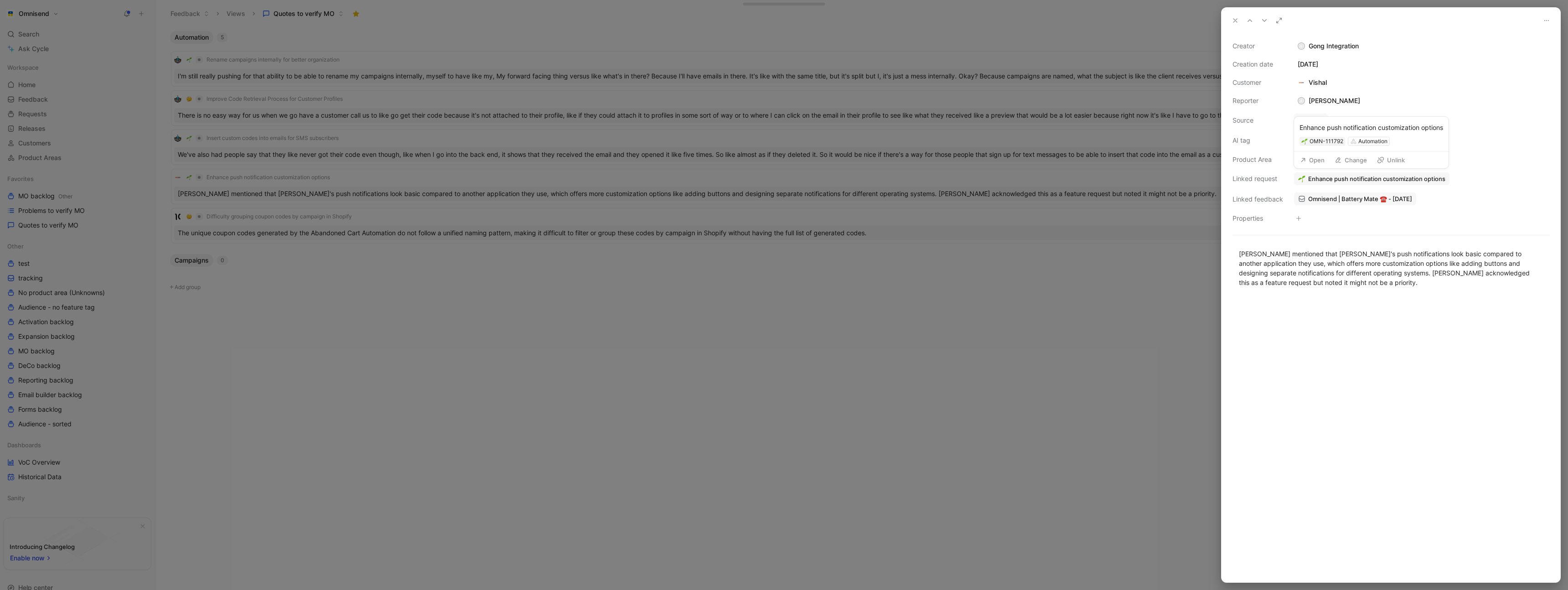
click at [1310, 161] on button "Open" at bounding box center [1312, 160] width 33 height 13
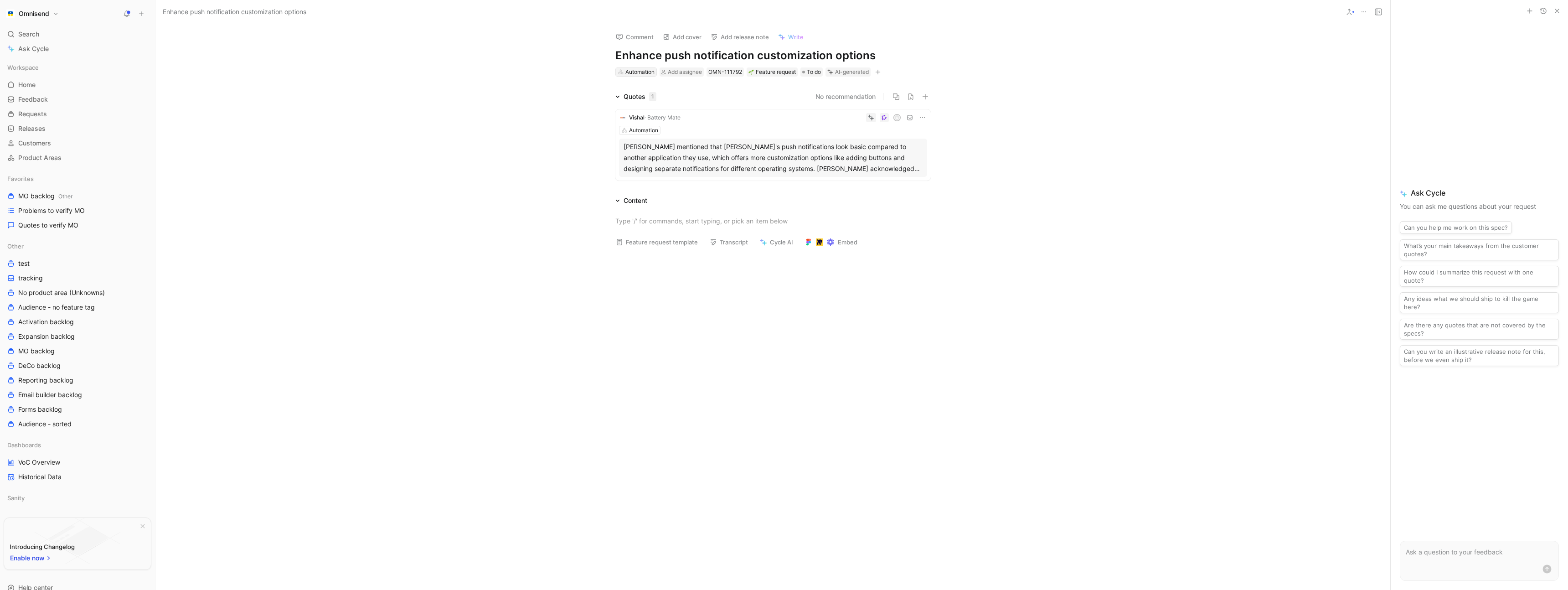
click at [635, 72] on div "Automation" at bounding box center [640, 72] width 29 height 9
type input "pu"
click at [646, 108] on span "sh message editor" at bounding box center [654, 106] width 55 height 8
click at [642, 130] on div "Automation" at bounding box center [643, 130] width 29 height 9
type input "pu"
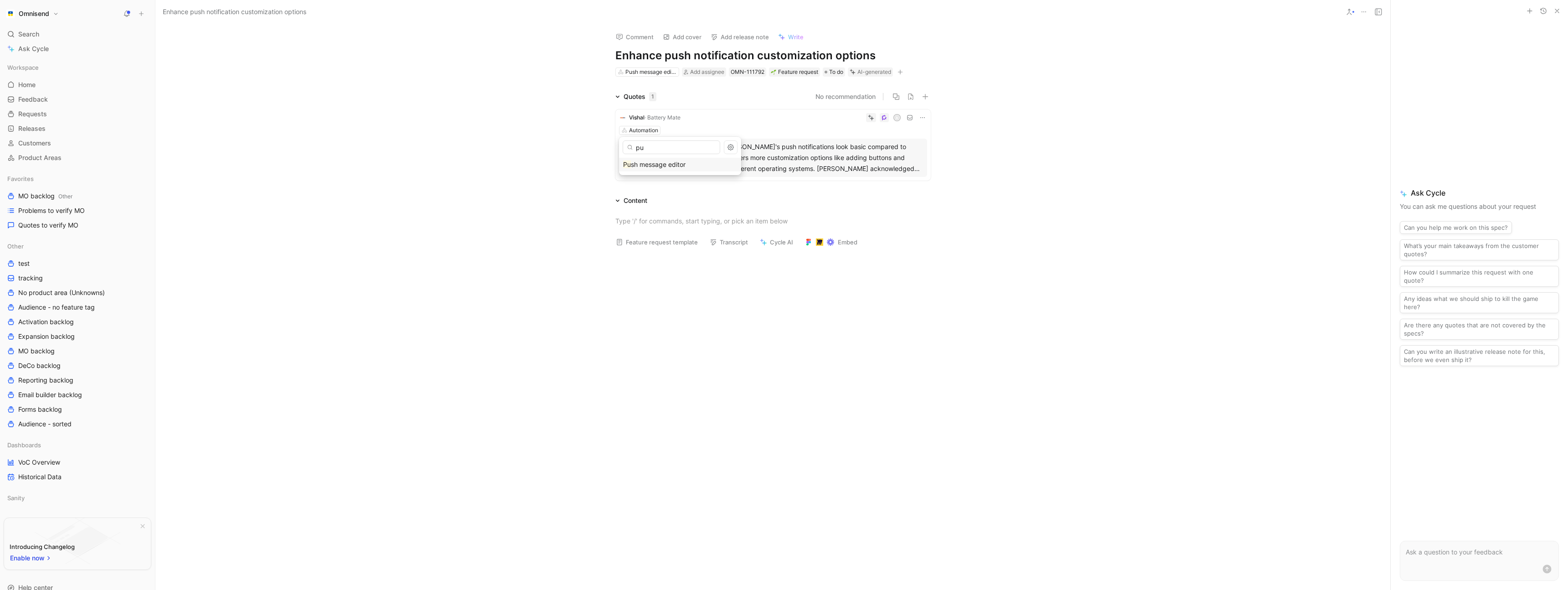
click at [682, 167] on span "sh message editor" at bounding box center [658, 164] width 55 height 8
click at [63, 227] on span "Quotes to verify MO" at bounding box center [48, 225] width 60 height 9
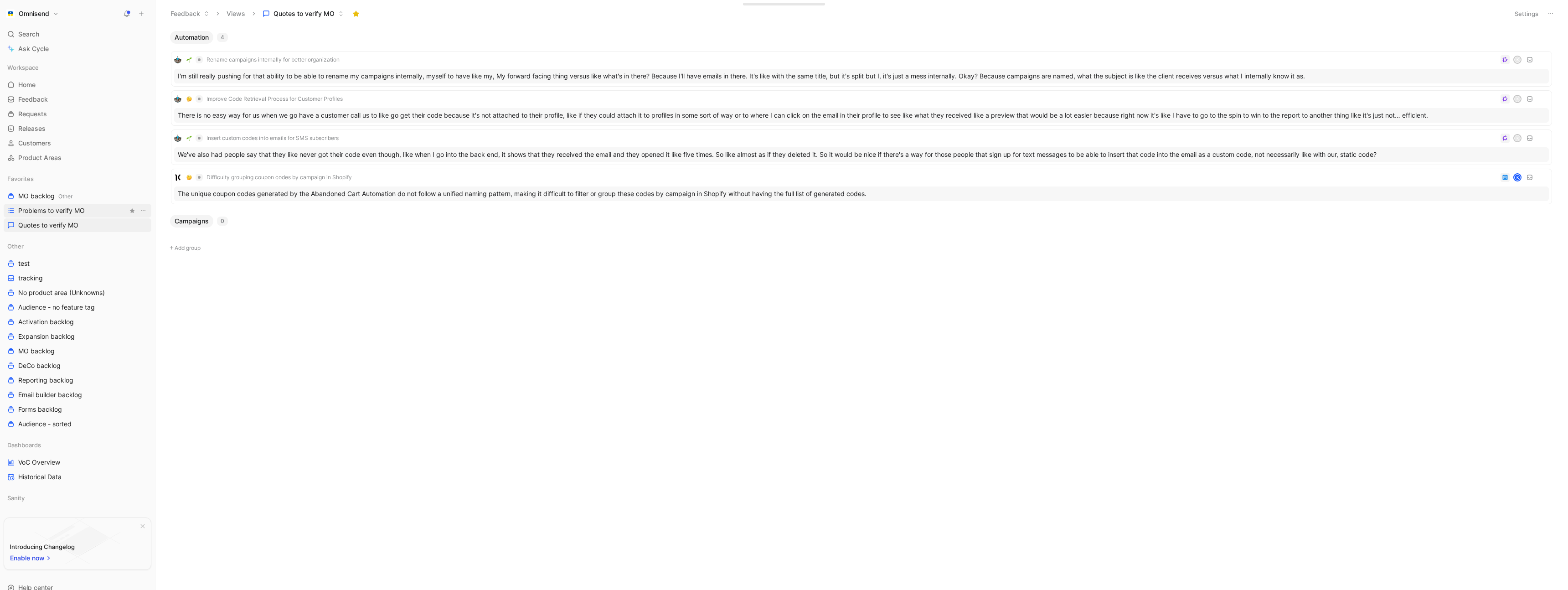
click at [59, 215] on span "Problems to verify MO" at bounding box center [51, 210] width 66 height 9
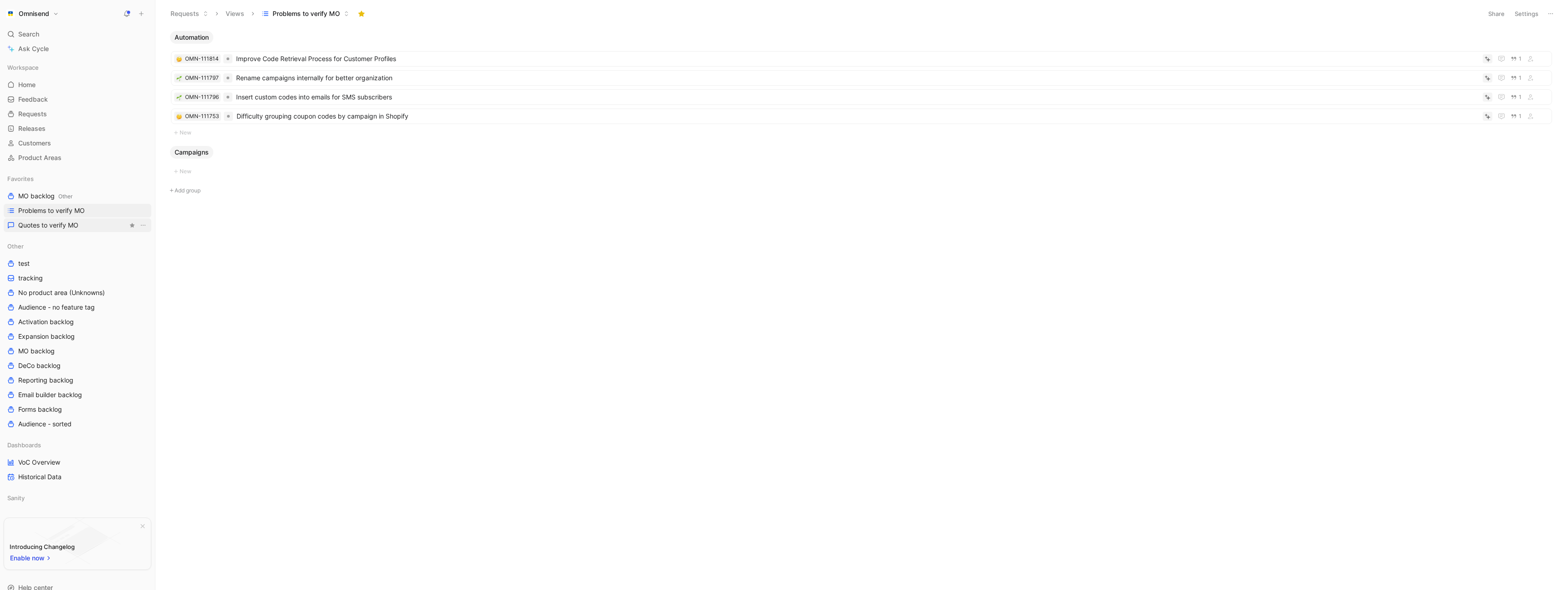
click at [59, 224] on span "Quotes to verify MO" at bounding box center [48, 225] width 60 height 9
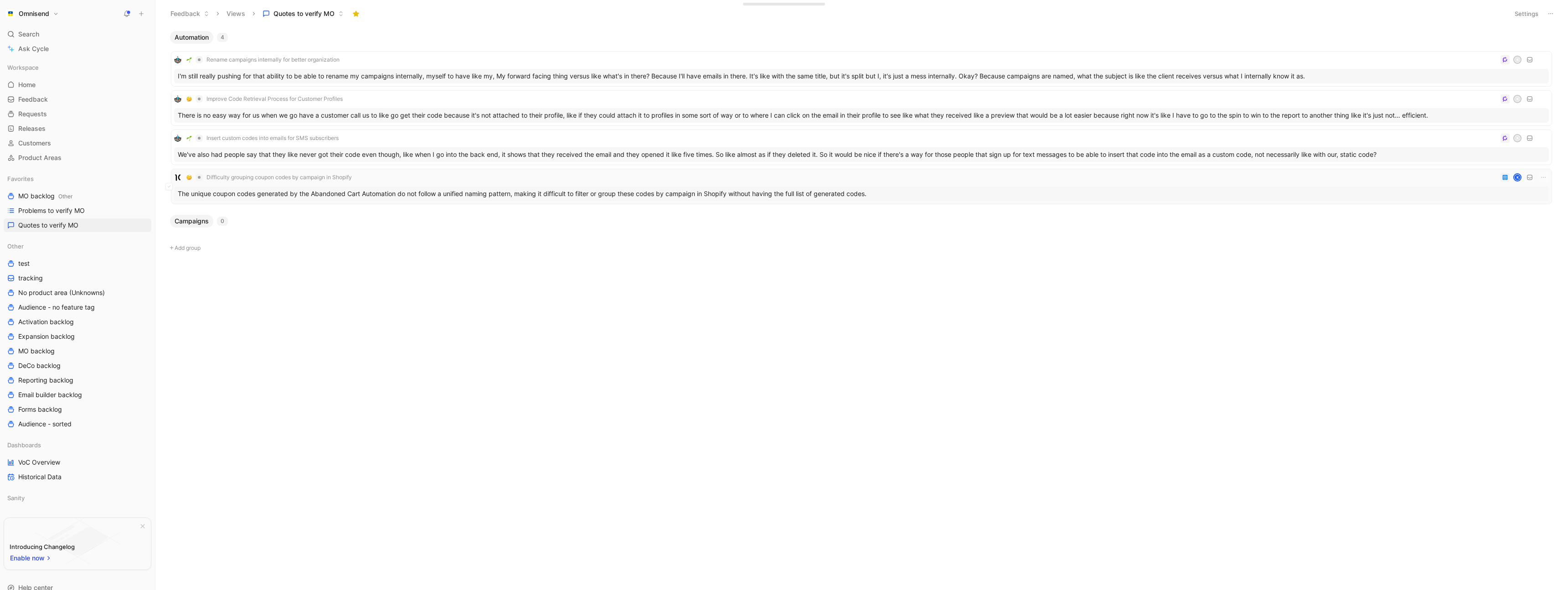
click at [436, 175] on div "Difficulty grouping coupon codes by campaign in Shopify K" at bounding box center [861, 177] width 1374 height 11
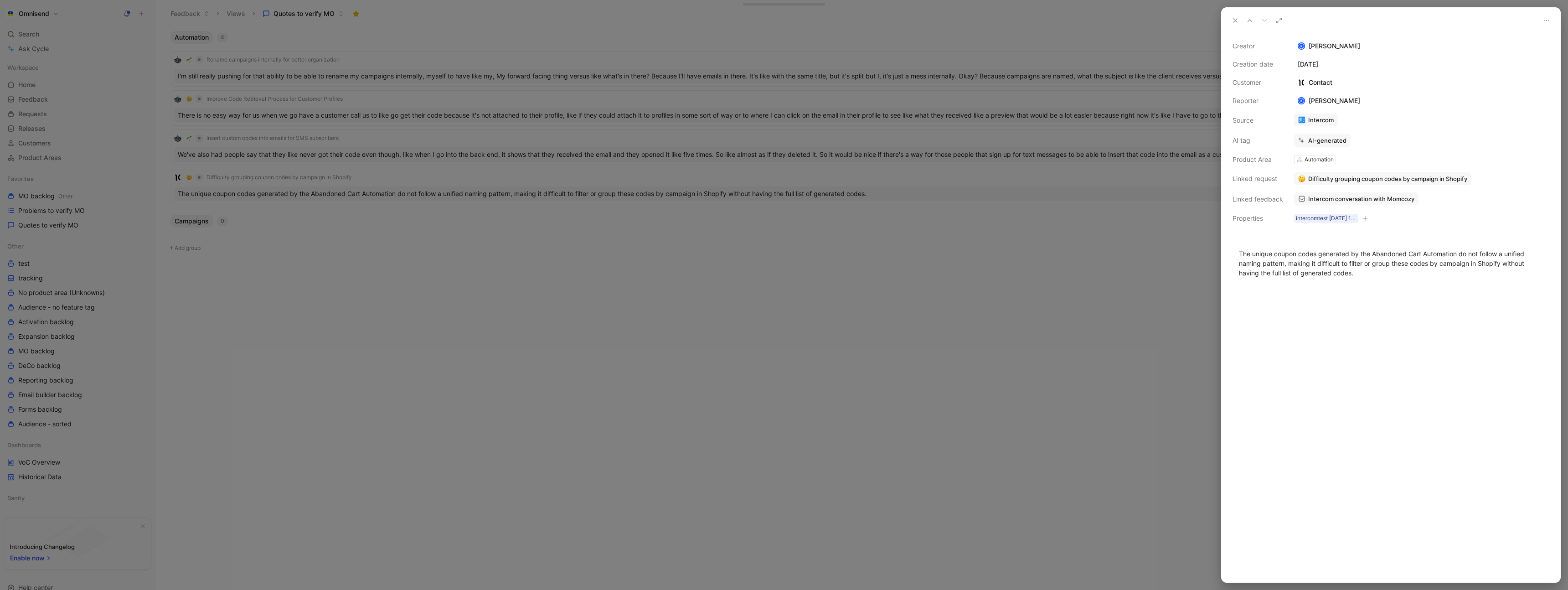
click at [787, 342] on div at bounding box center [784, 295] width 1568 height 590
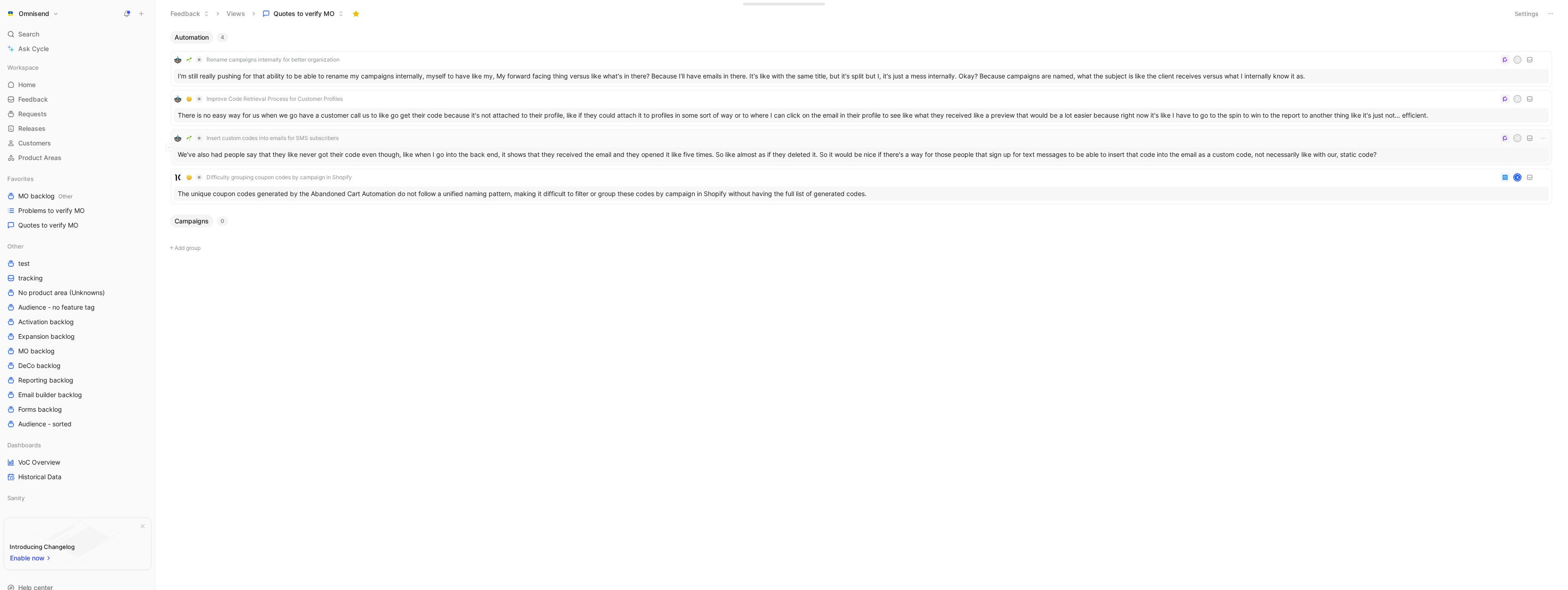
click at [435, 136] on div "Insert custom codes into emails for SMS subscribers K" at bounding box center [861, 138] width 1374 height 11
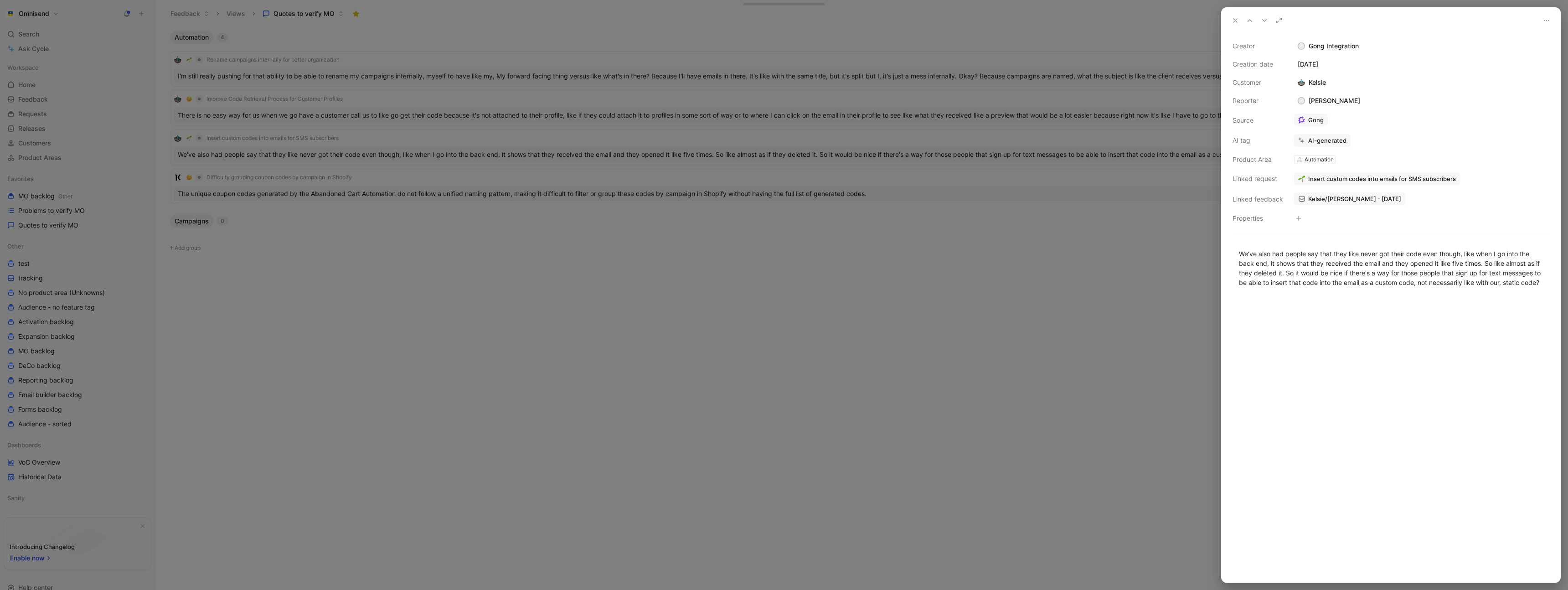
click at [413, 256] on div at bounding box center [784, 295] width 1568 height 590
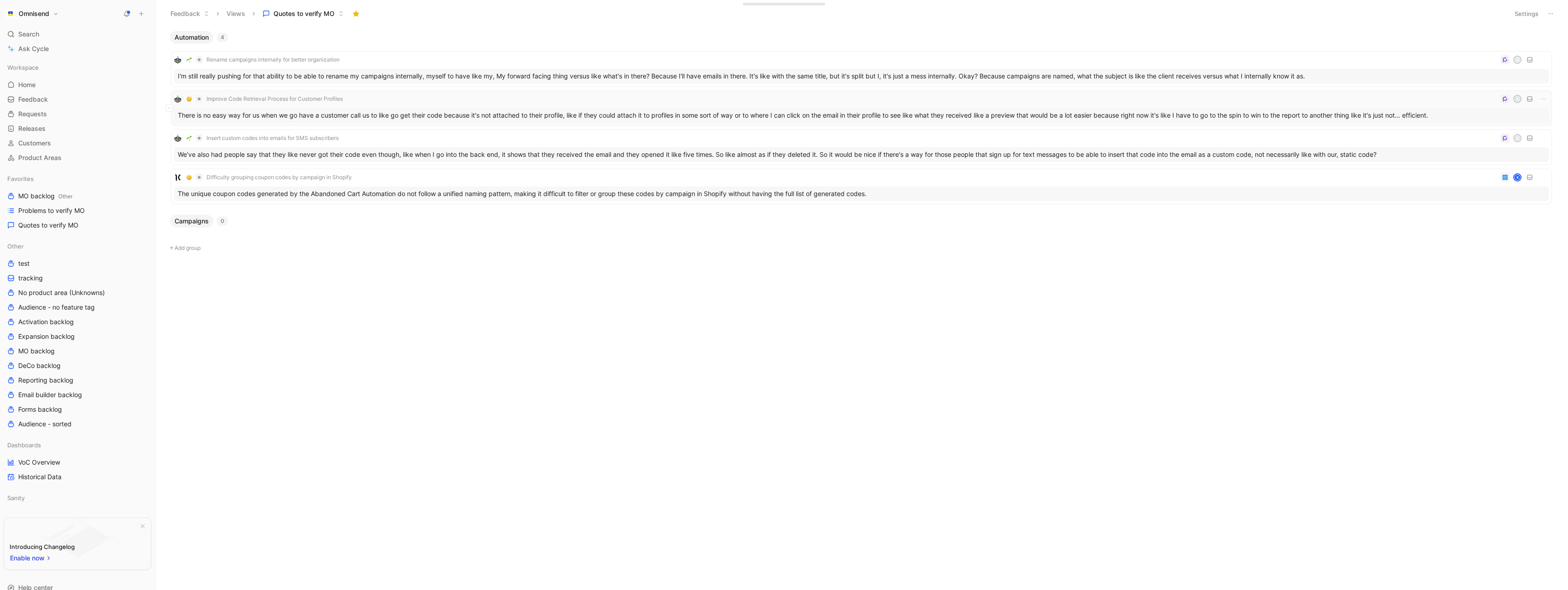
click at [412, 98] on div "Improve Code Retrieval Process for Customer Profiles K" at bounding box center [861, 99] width 1374 height 11
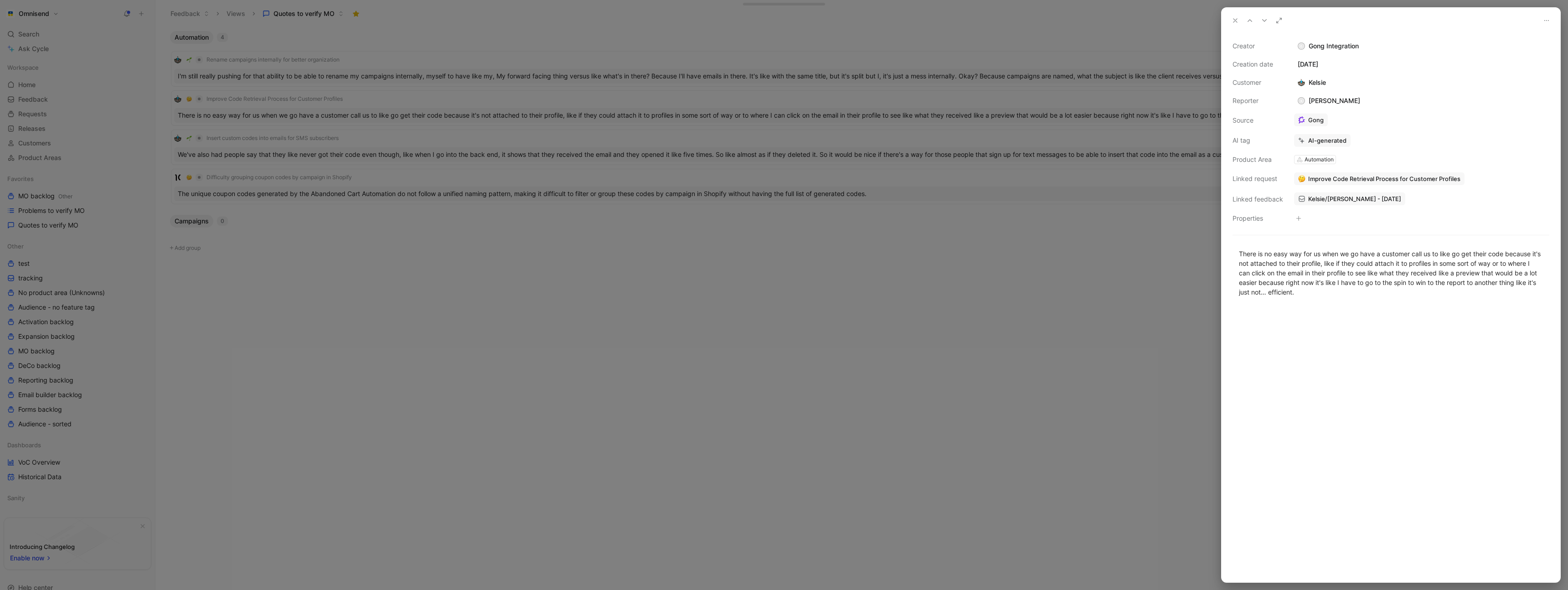
drag, startPoint x: 424, startPoint y: 261, endPoint x: 393, endPoint y: 242, distance: 36.4
click at [424, 261] on div at bounding box center [784, 295] width 1568 height 590
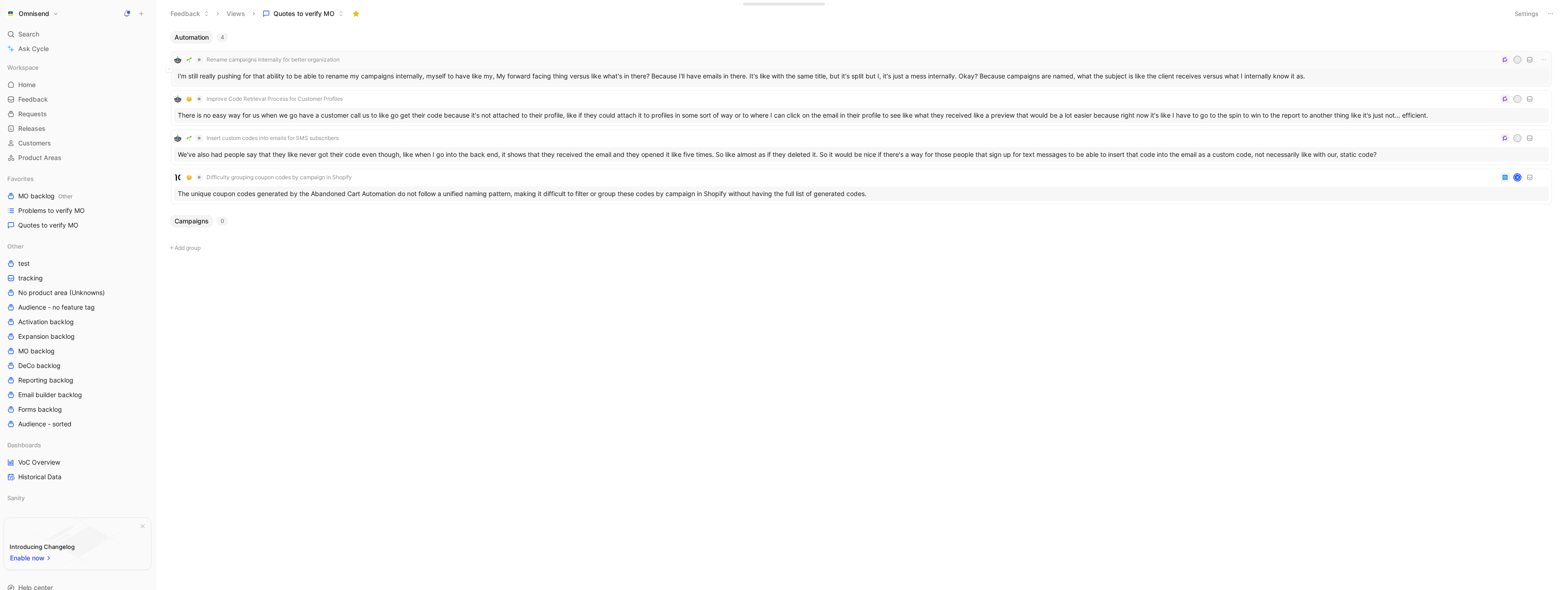
click at [379, 57] on div "Rename campaigns internally for better organization K" at bounding box center [861, 60] width 1374 height 11
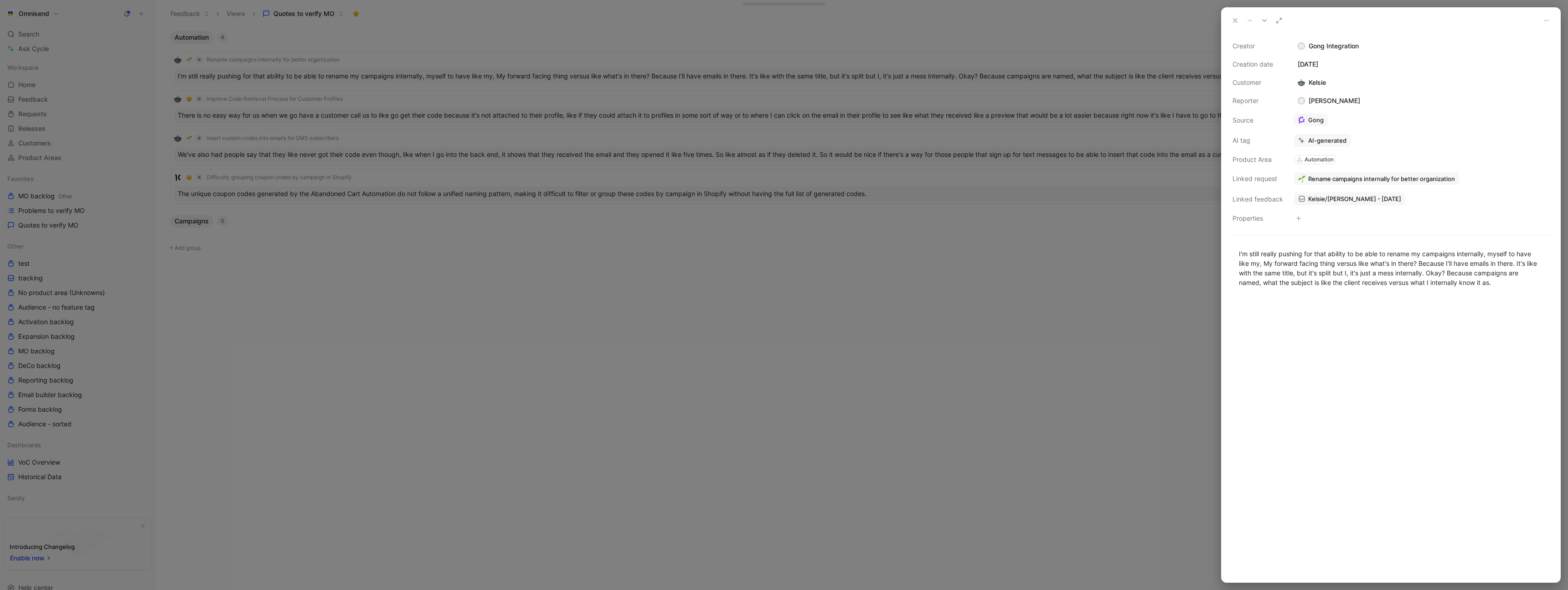
click at [484, 309] on div at bounding box center [784, 295] width 1568 height 590
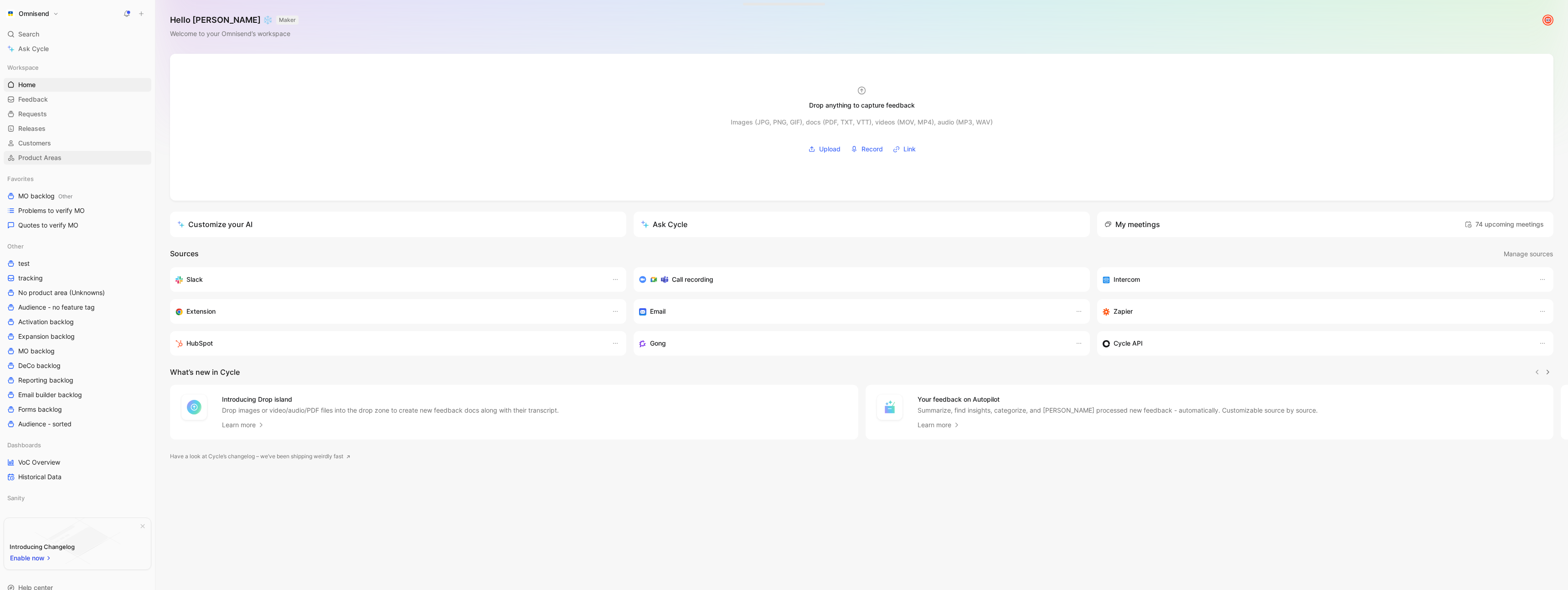
click at [52, 157] on span "Product Areas" at bounding box center [40, 158] width 43 height 9
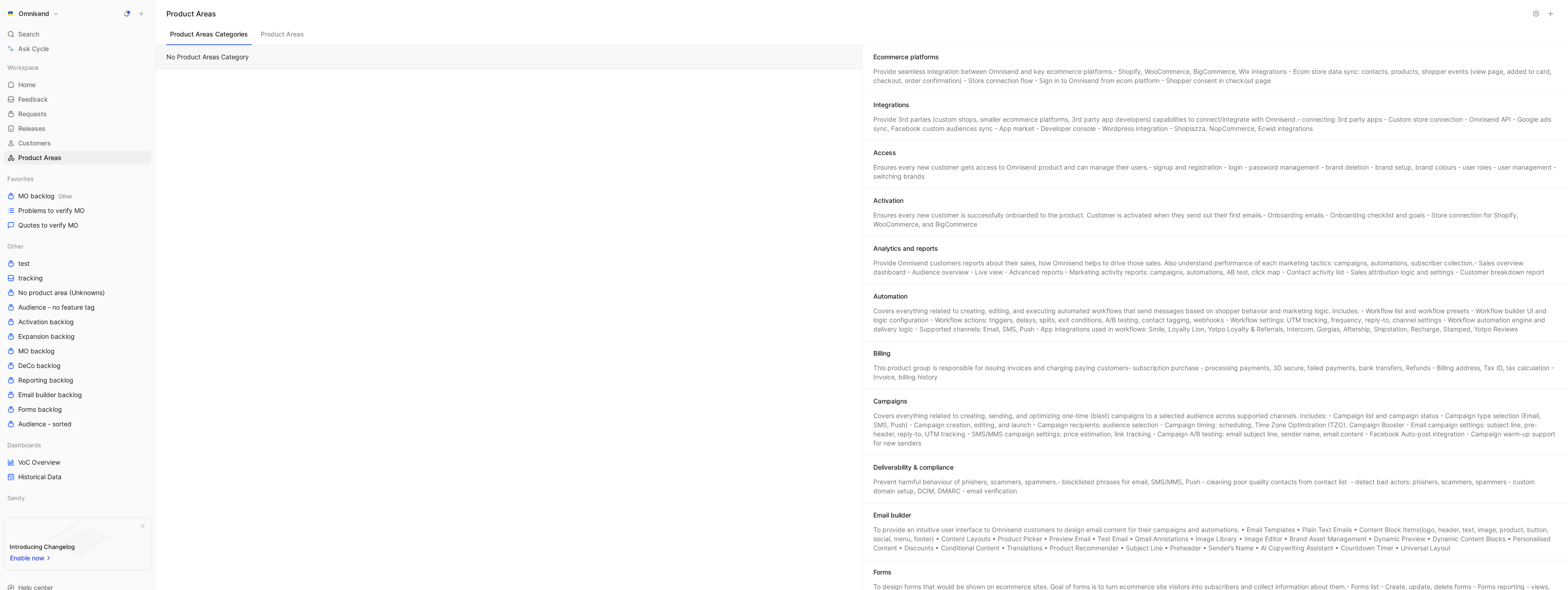
scroll to position [327, 0]
